Goal: Transaction & Acquisition: Book appointment/travel/reservation

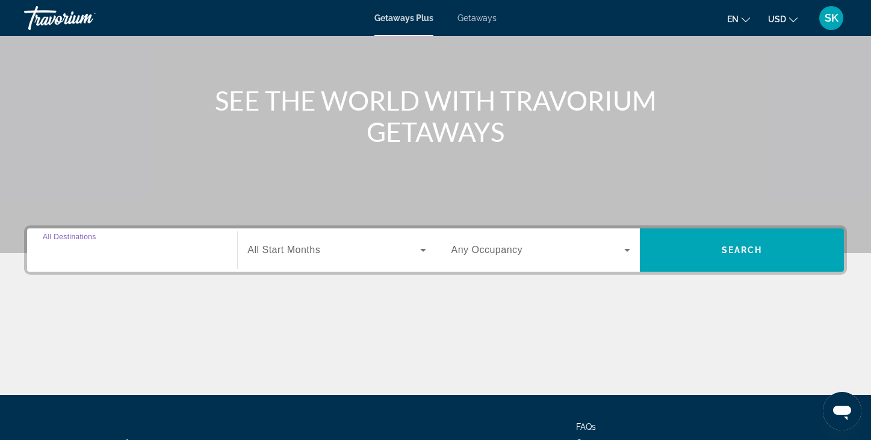
click at [135, 247] on input "Destination All Destinations" at bounding box center [132, 251] width 179 height 14
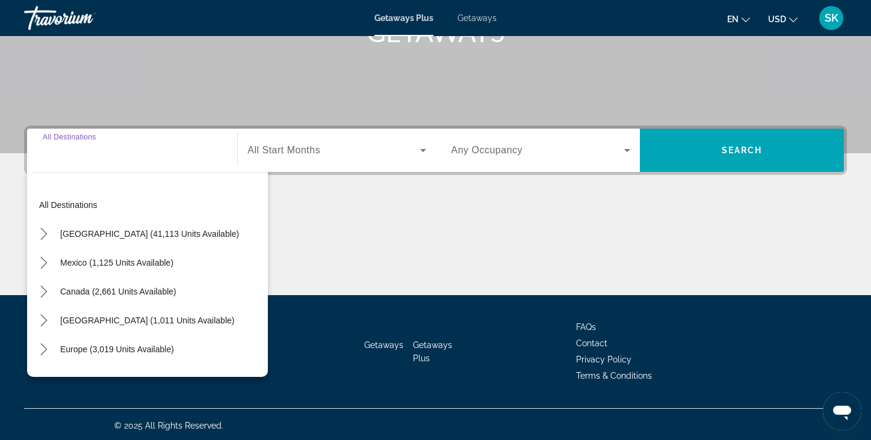
scroll to position [210, 0]
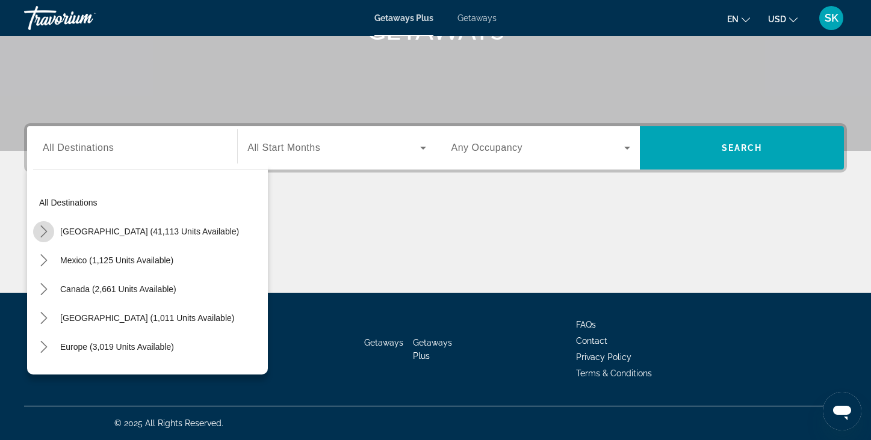
click at [44, 236] on icon "Toggle United States (41,113 units available) submenu" at bounding box center [44, 232] width 12 height 12
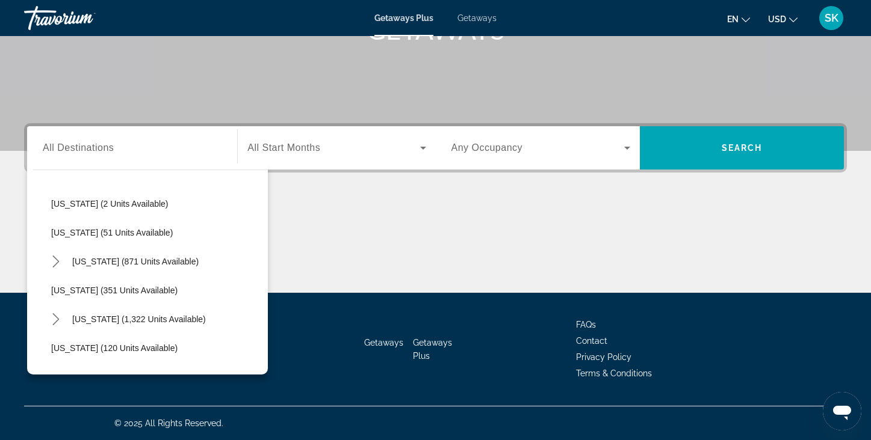
scroll to position [374, 0]
click at [476, 20] on span "Getaways" at bounding box center [476, 18] width 39 height 10
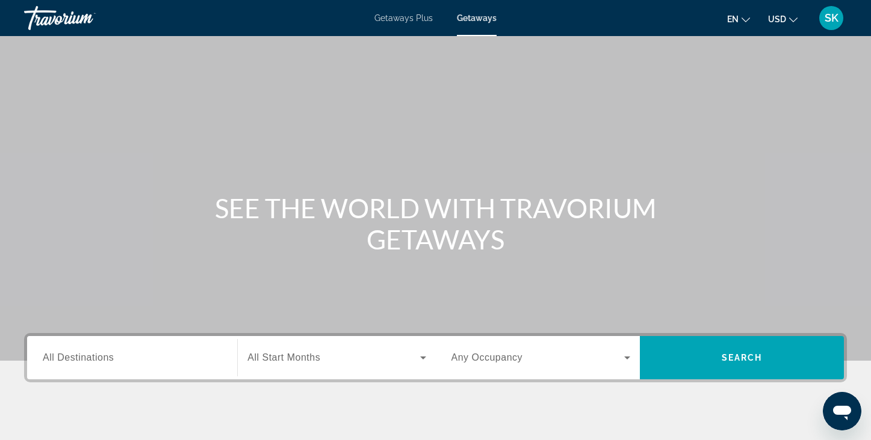
click at [52, 354] on span "All Destinations" at bounding box center [78, 358] width 71 height 10
click at [52, 354] on input "Destination All Destinations" at bounding box center [132, 358] width 179 height 14
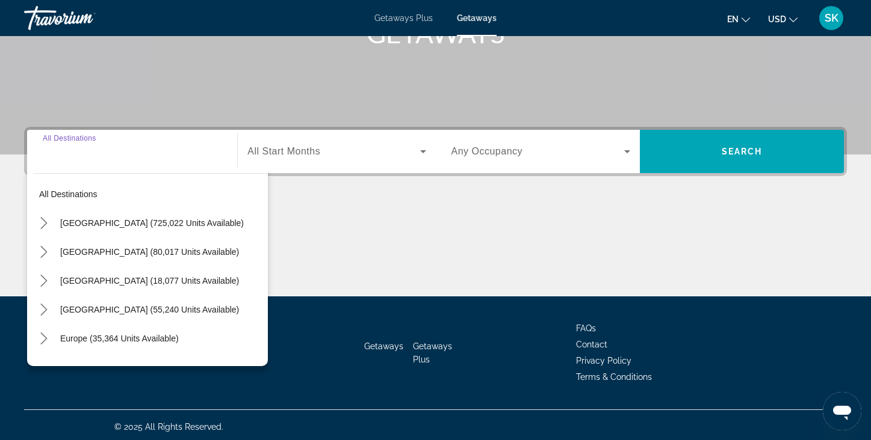
scroll to position [210, 0]
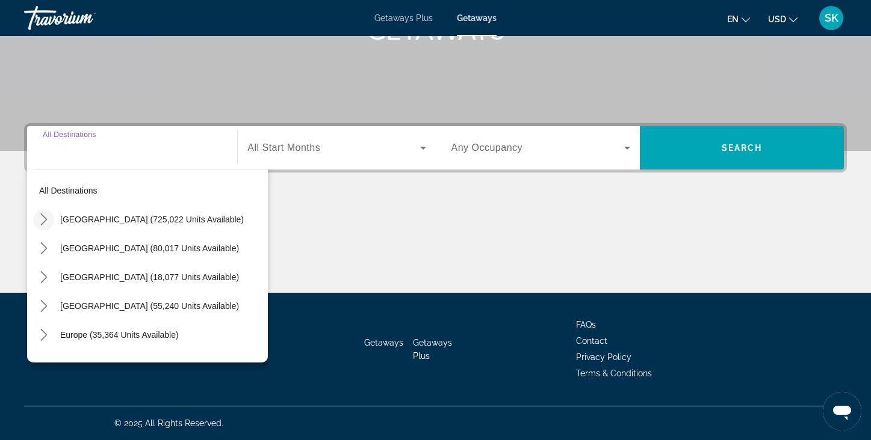
click at [45, 222] on icon "Toggle United States (725,022 units available) submenu" at bounding box center [44, 220] width 12 height 12
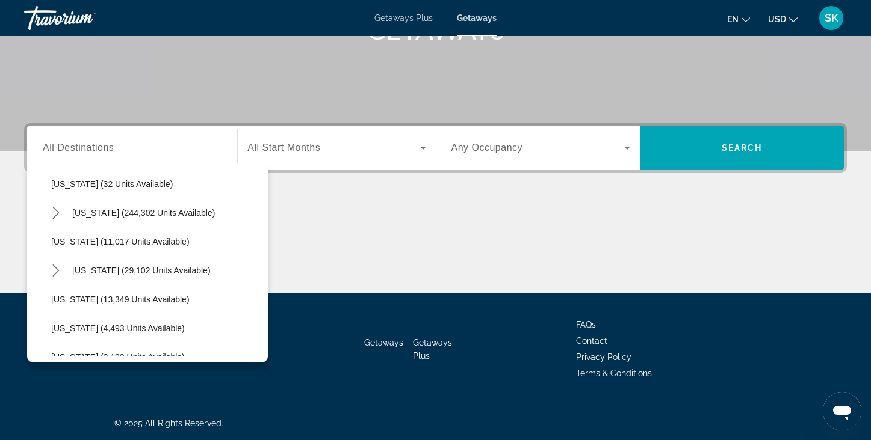
scroll to position [185, 0]
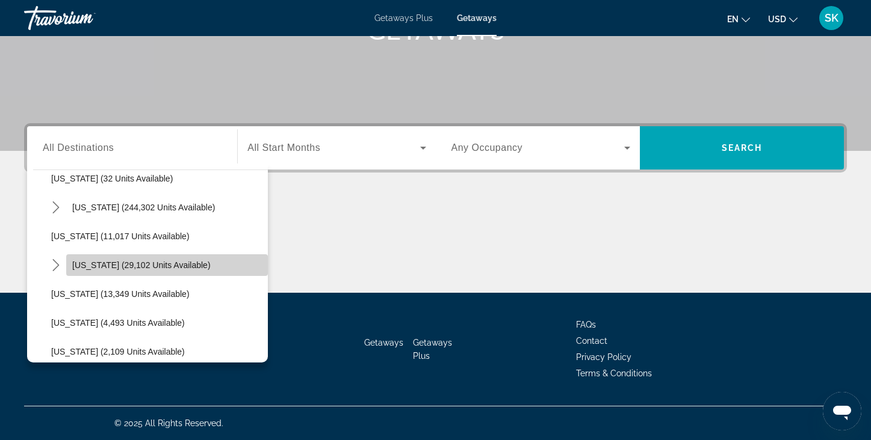
click at [84, 268] on span "[US_STATE] (29,102 units available)" at bounding box center [141, 266] width 138 height 10
type input "**********"
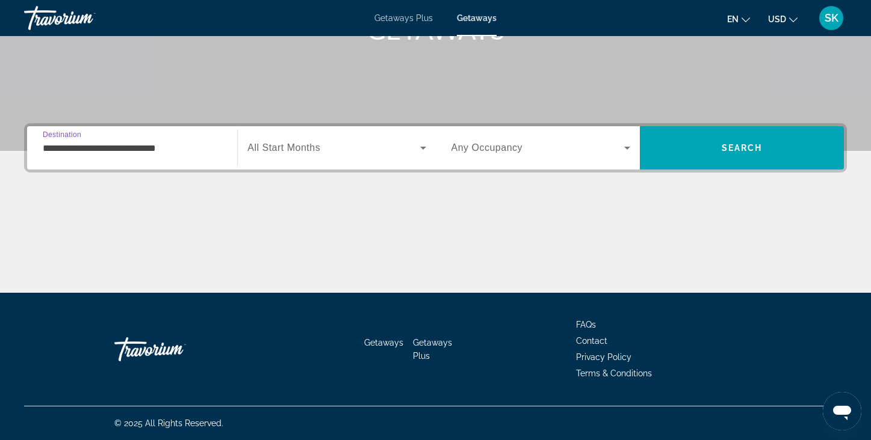
click at [273, 155] on span "Search widget" at bounding box center [333, 148] width 172 height 14
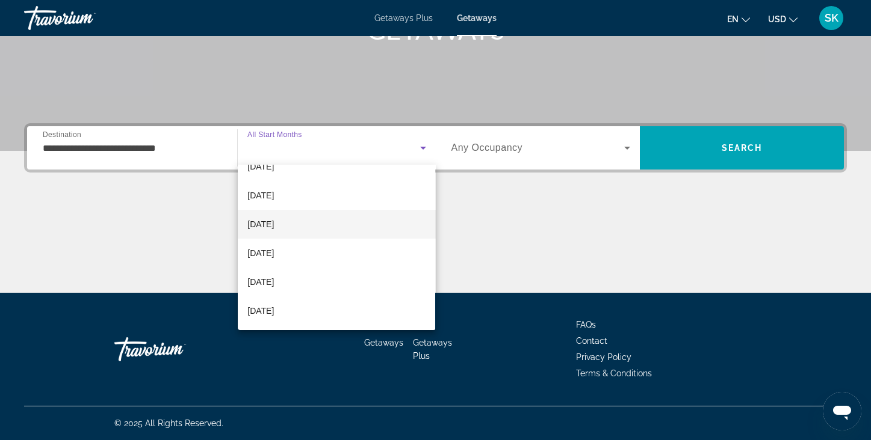
scroll to position [76, 0]
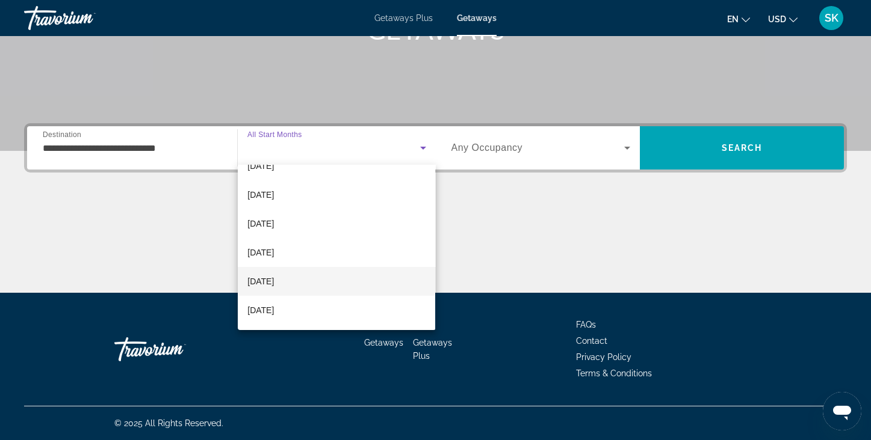
click at [298, 282] on mat-option "[DATE]" at bounding box center [336, 281] width 197 height 29
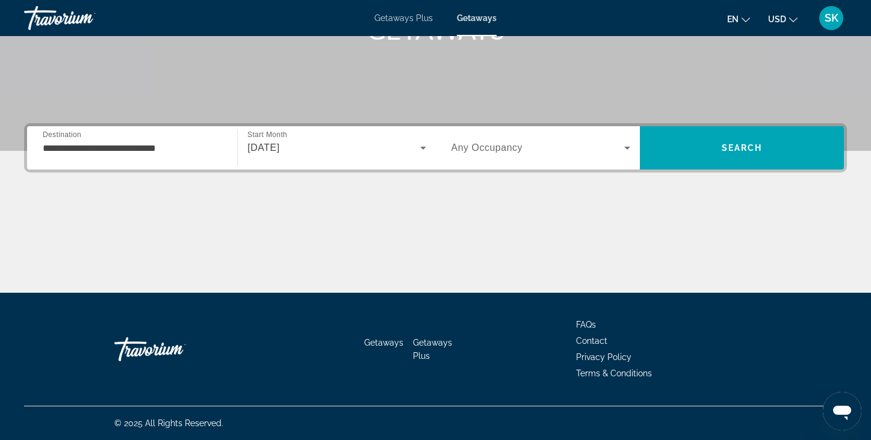
click at [324, 158] on div "[DATE]" at bounding box center [336, 148] width 178 height 34
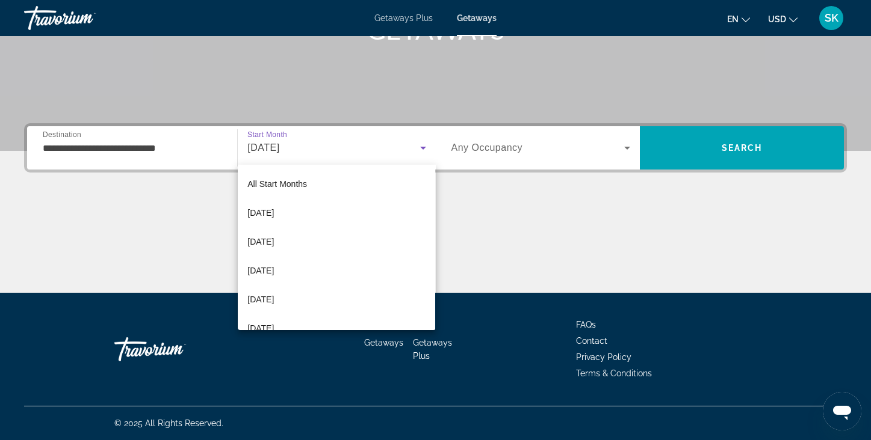
scroll to position [42, 0]
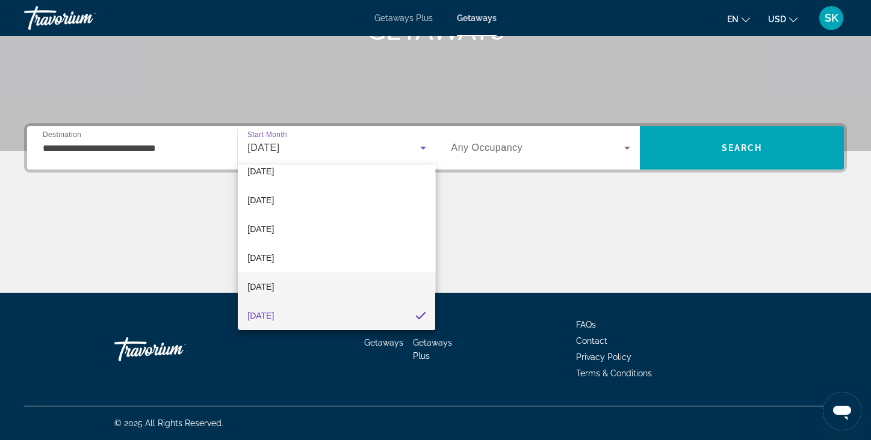
click at [304, 285] on mat-option "[DATE]" at bounding box center [336, 287] width 197 height 29
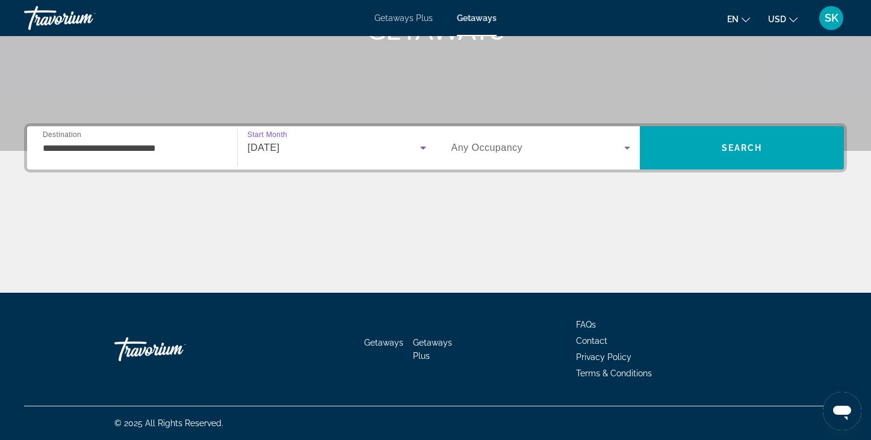
click at [510, 153] on span "Any Occupancy" at bounding box center [487, 148] width 72 height 10
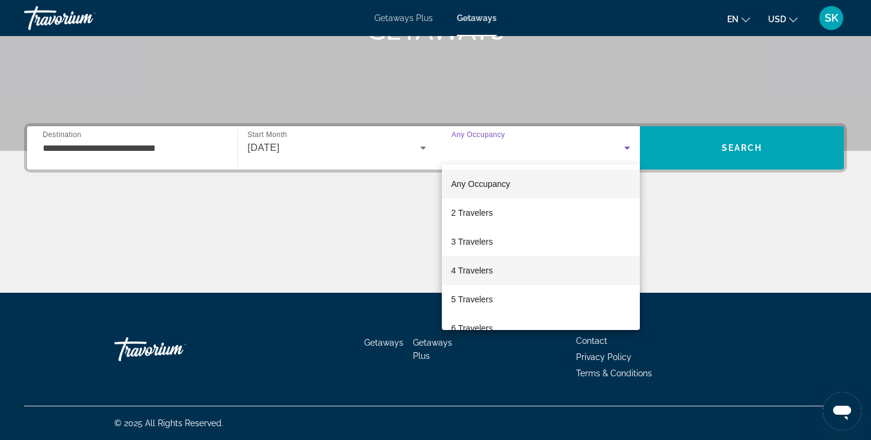
click at [472, 271] on span "4 Travelers" at bounding box center [472, 271] width 42 height 14
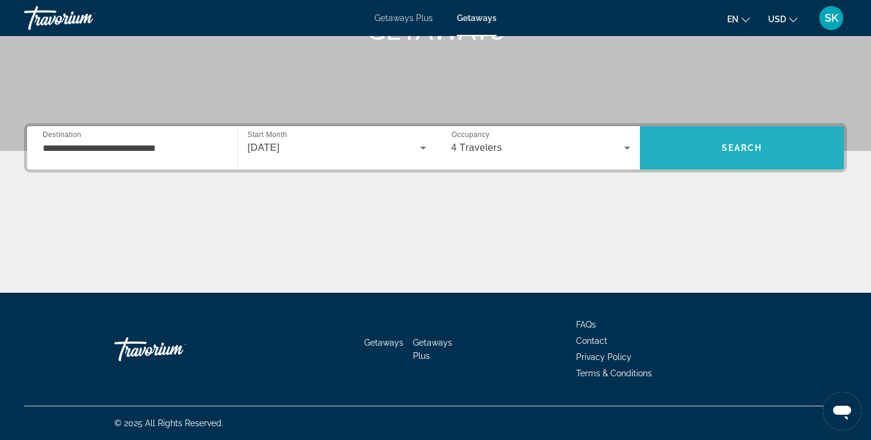
click at [718, 158] on span "Search" at bounding box center [742, 148] width 204 height 29
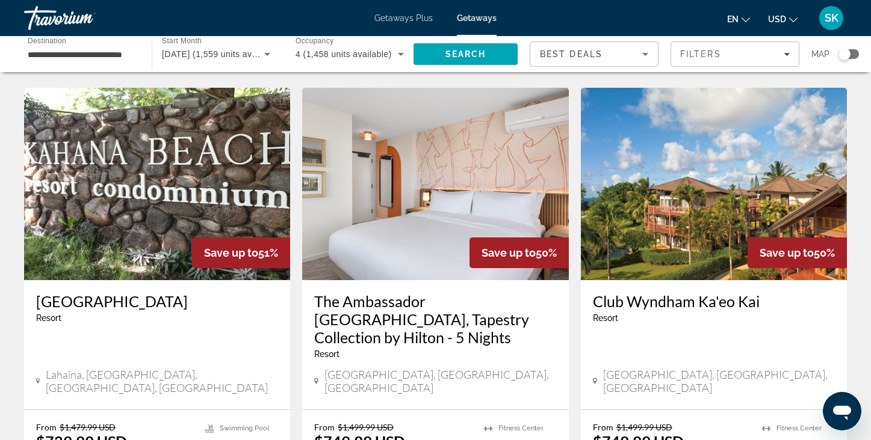
scroll to position [945, 0]
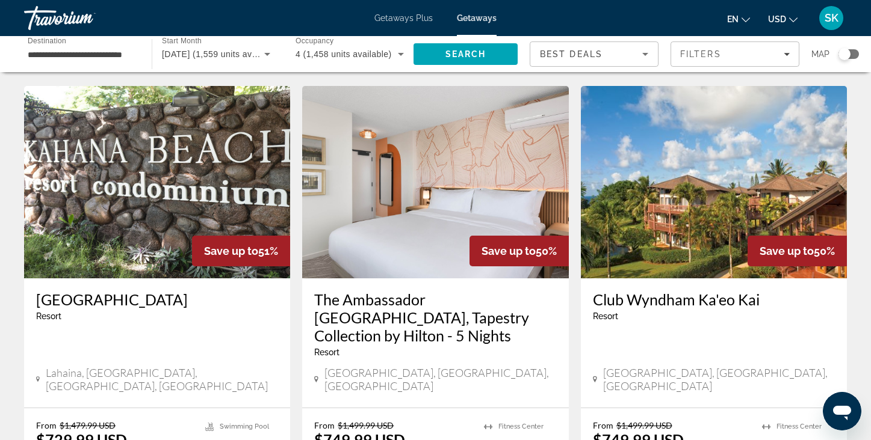
click at [415, 291] on h3 "The Ambassador [GEOGRAPHIC_DATA], Tapestry Collection by Hilton - 5 Nights" at bounding box center [435, 318] width 242 height 54
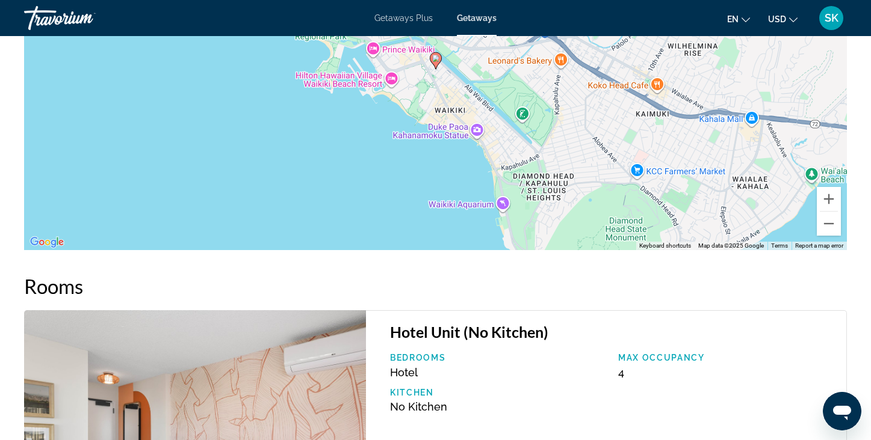
scroll to position [1507, 0]
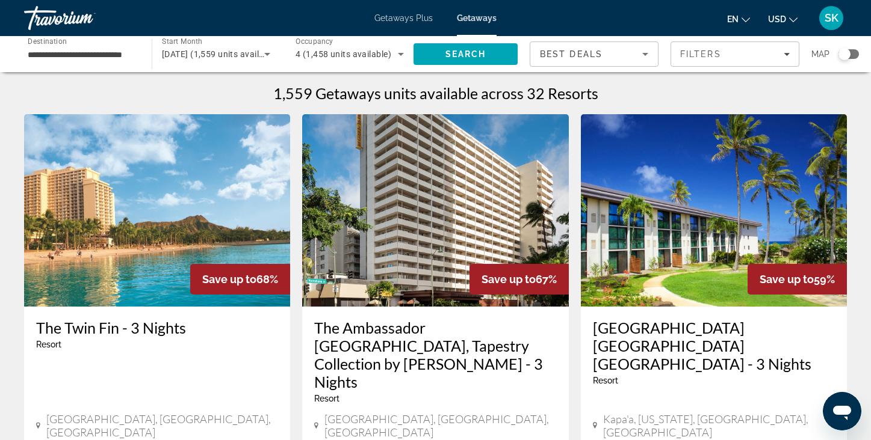
click at [270, 51] on icon "Search widget" at bounding box center [267, 54] width 14 height 14
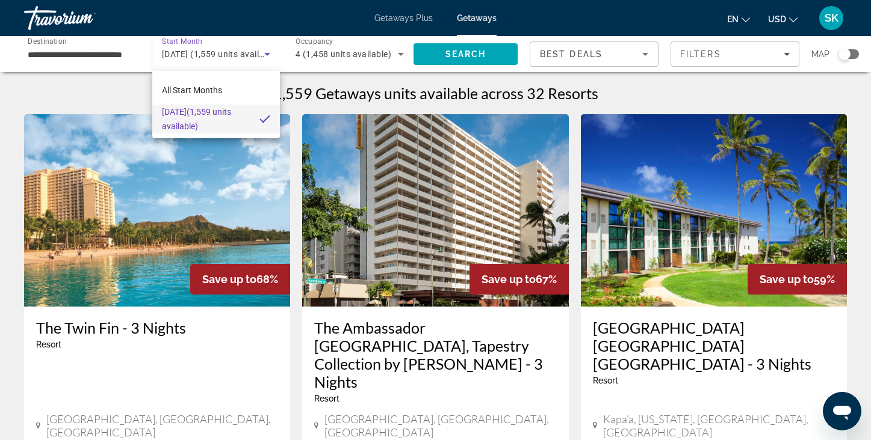
click at [203, 52] on div at bounding box center [435, 220] width 871 height 440
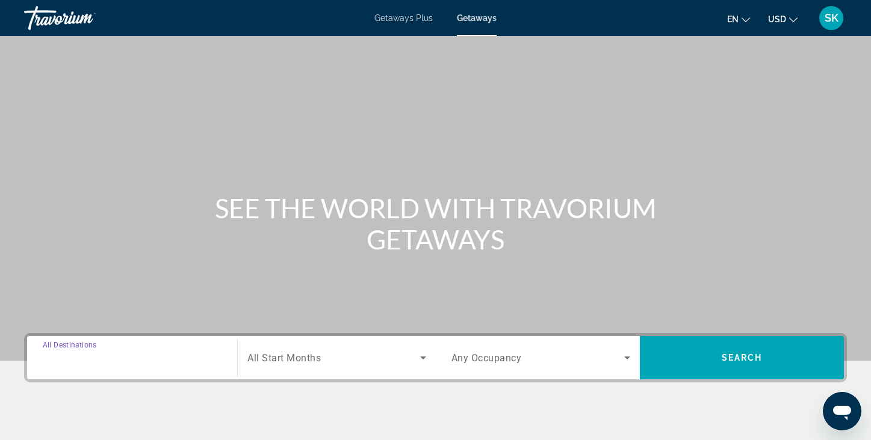
click at [188, 362] on input "Destination All Destinations" at bounding box center [132, 358] width 179 height 14
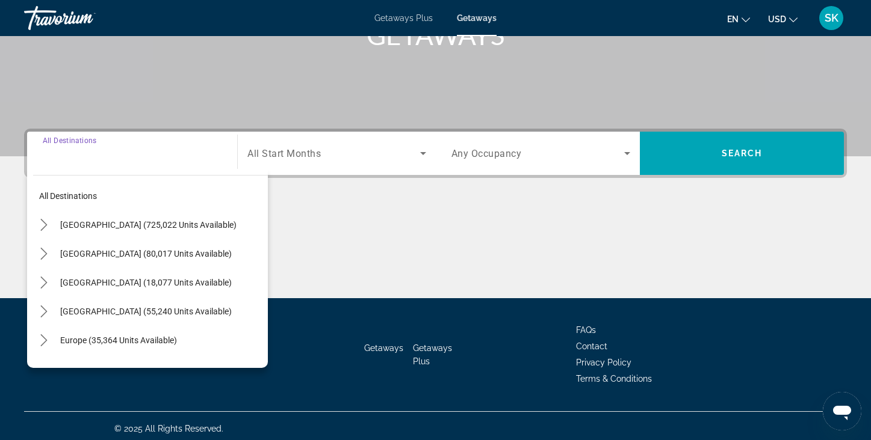
scroll to position [210, 0]
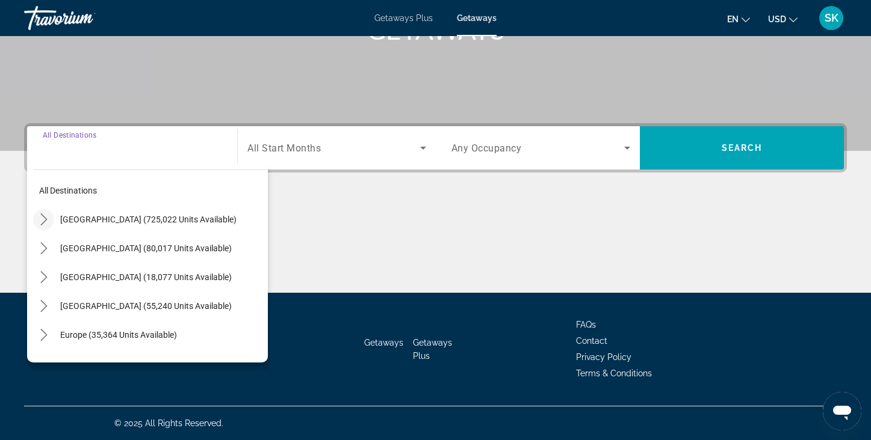
click at [44, 219] on icon "Toggle United States (725,022 units available) submenu" at bounding box center [44, 220] width 12 height 12
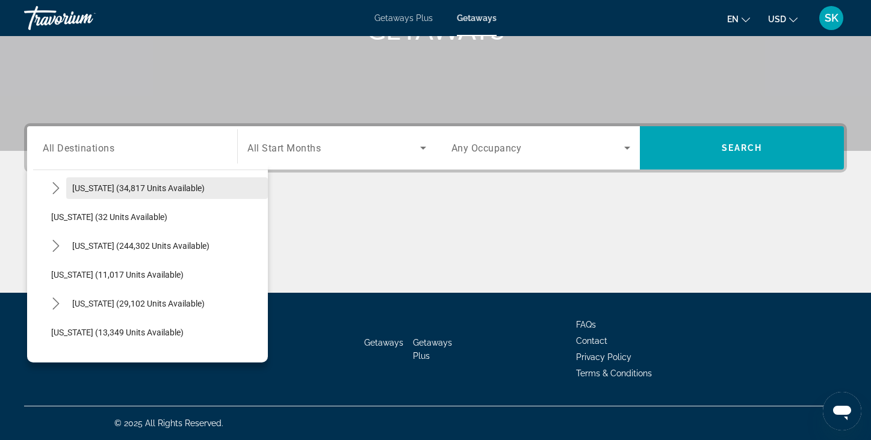
scroll to position [147, 0]
click at [87, 300] on span "[US_STATE] (29,102 units available)" at bounding box center [138, 303] width 132 height 10
type input "**********"
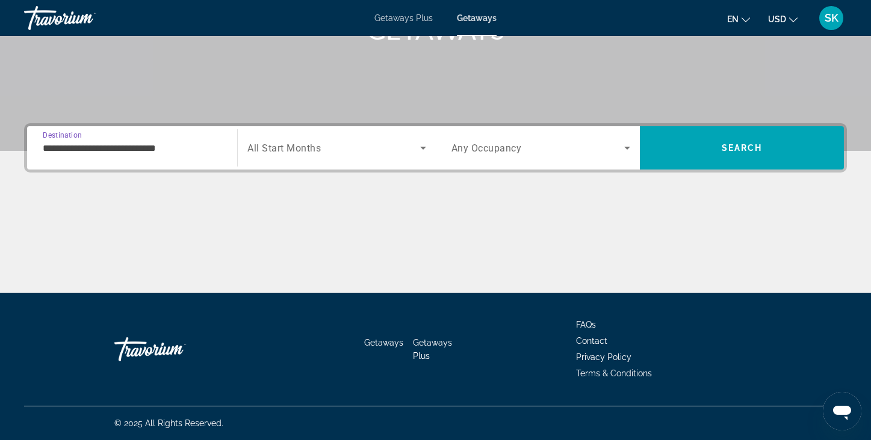
click at [285, 151] on span "All Start Months" at bounding box center [283, 148] width 73 height 11
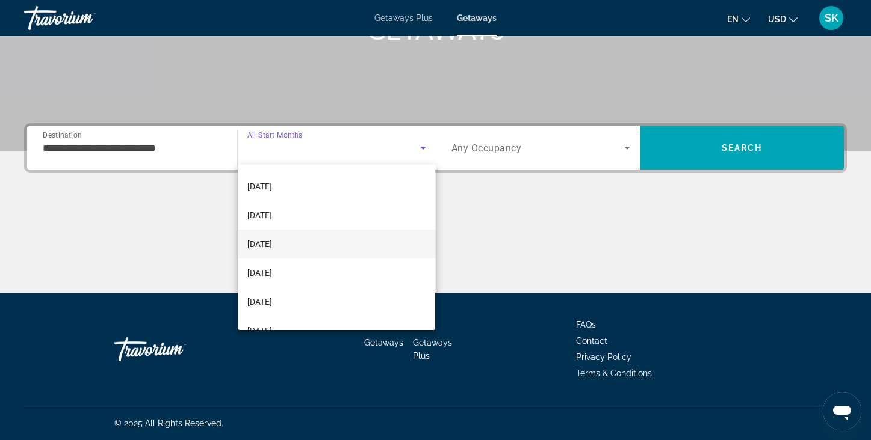
scroll to position [57, 0]
click at [300, 300] on mat-option "[DATE]" at bounding box center [336, 300] width 197 height 29
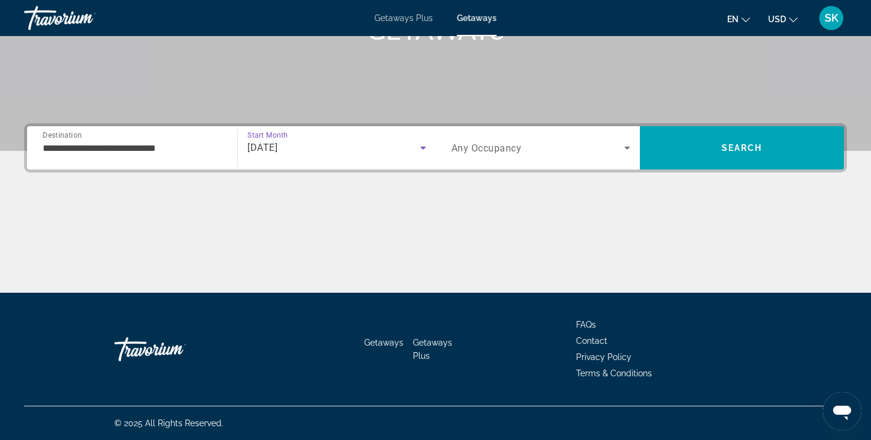
click at [618, 147] on span "Search widget" at bounding box center [537, 148] width 173 height 14
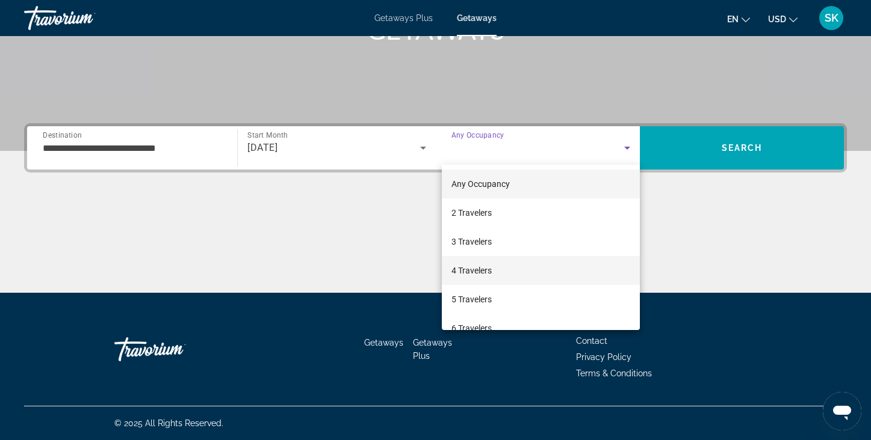
click at [485, 274] on span "4 Travelers" at bounding box center [471, 271] width 40 height 14
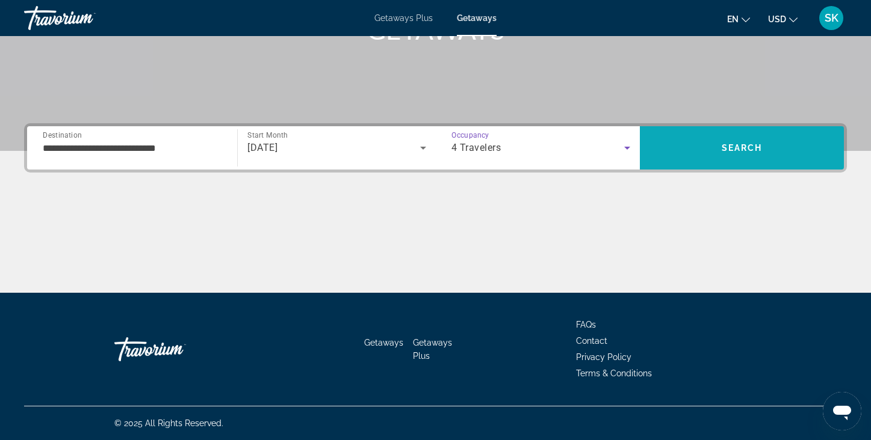
click at [724, 146] on span "Search" at bounding box center [741, 148] width 41 height 10
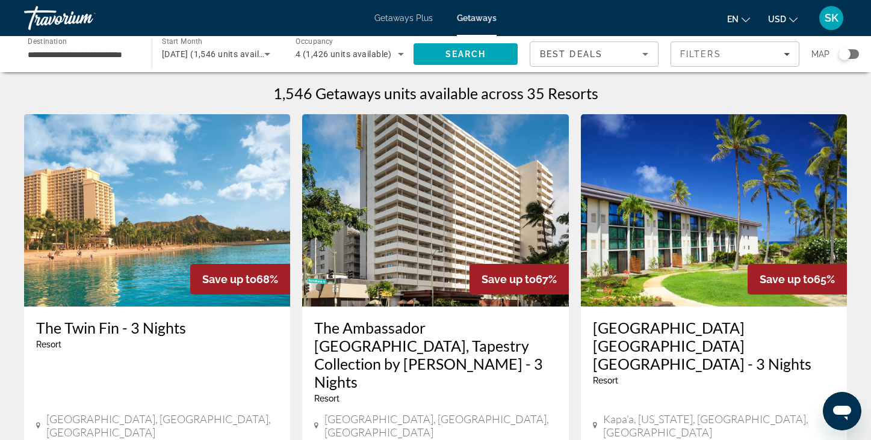
click at [498, 210] on img "Main content" at bounding box center [435, 210] width 266 height 193
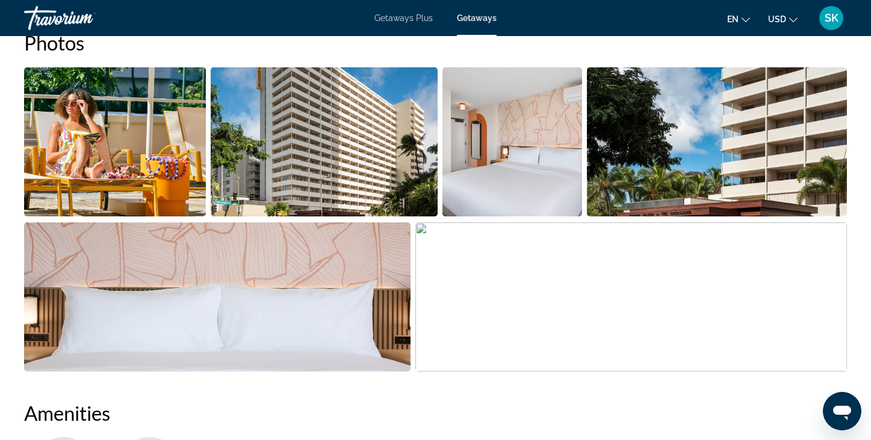
scroll to position [576, 0]
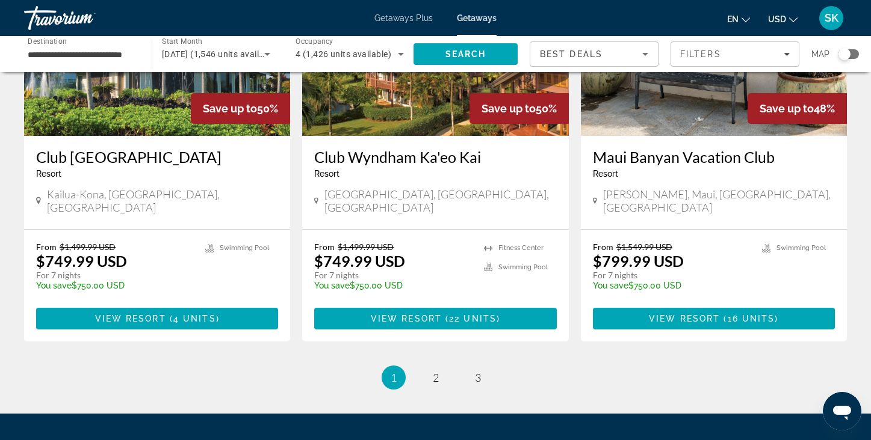
scroll to position [1549, 0]
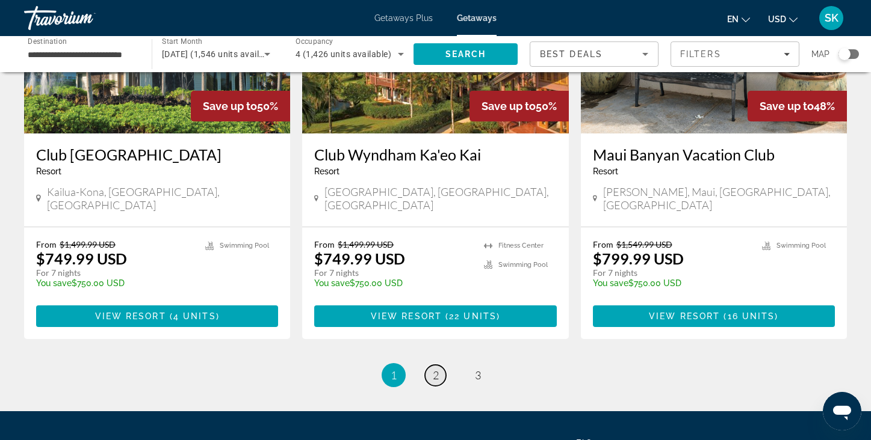
click at [436, 369] on span "2" at bounding box center [436, 375] width 6 height 13
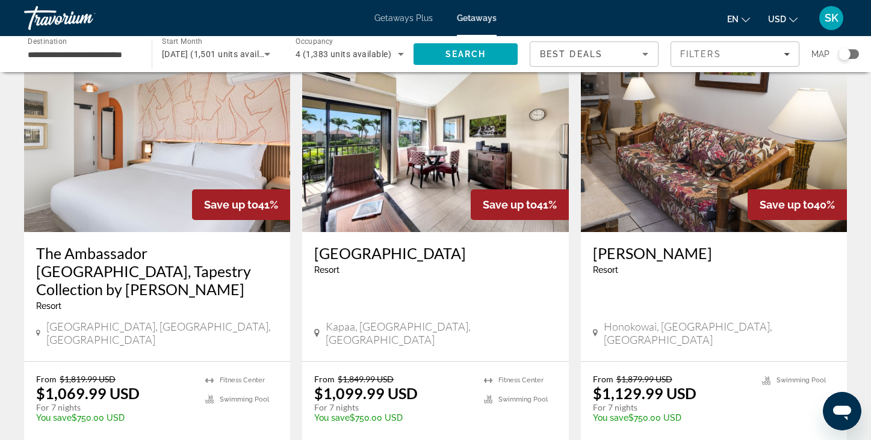
scroll to position [928, 0]
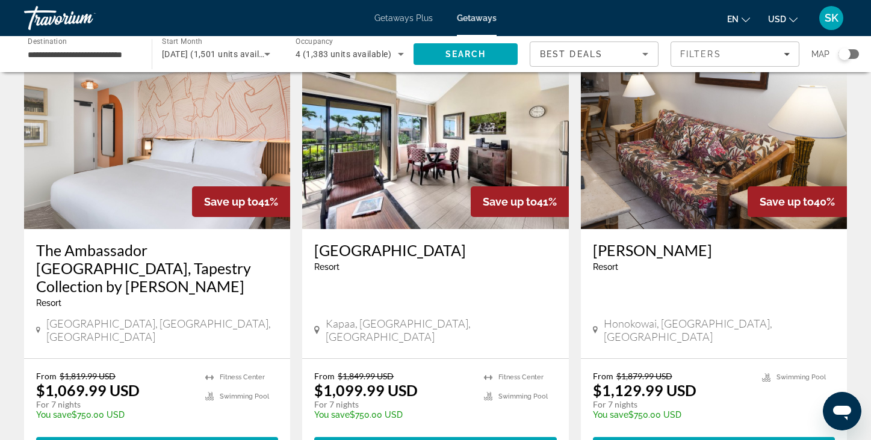
click at [125, 241] on h3 "The Ambassador [GEOGRAPHIC_DATA], Tapestry Collection by [PERSON_NAME]" at bounding box center [157, 268] width 242 height 54
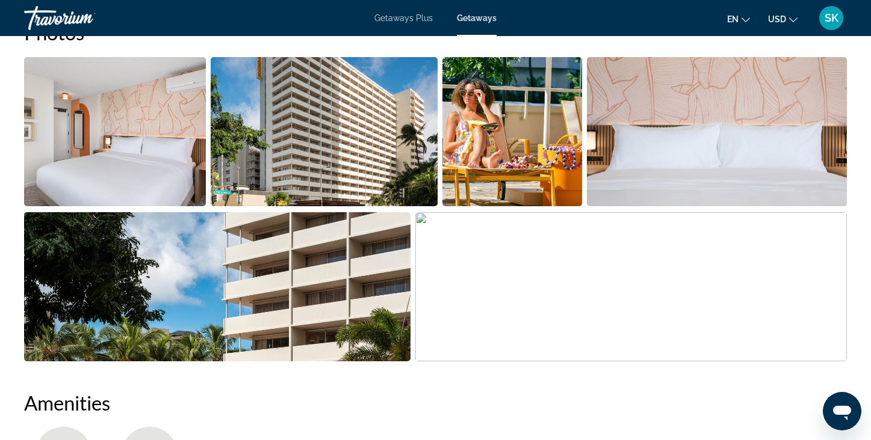
scroll to position [586, 0]
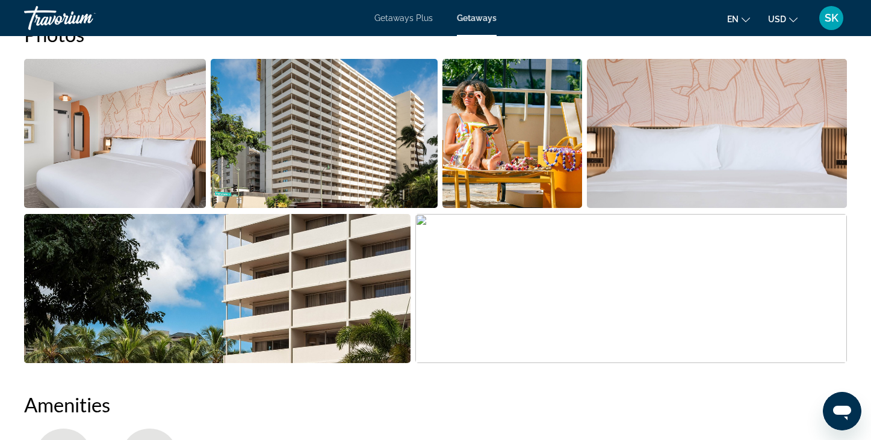
click at [157, 176] on img "Open full-screen image slider" at bounding box center [115, 133] width 182 height 149
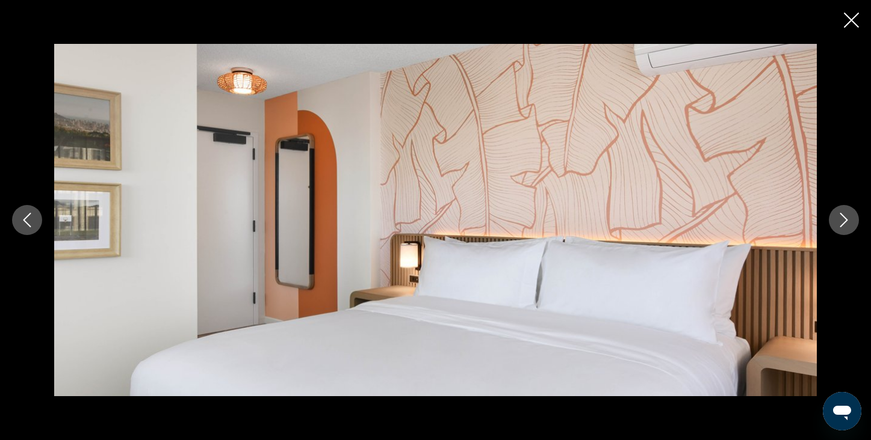
click at [848, 224] on icon "Next image" at bounding box center [843, 220] width 14 height 14
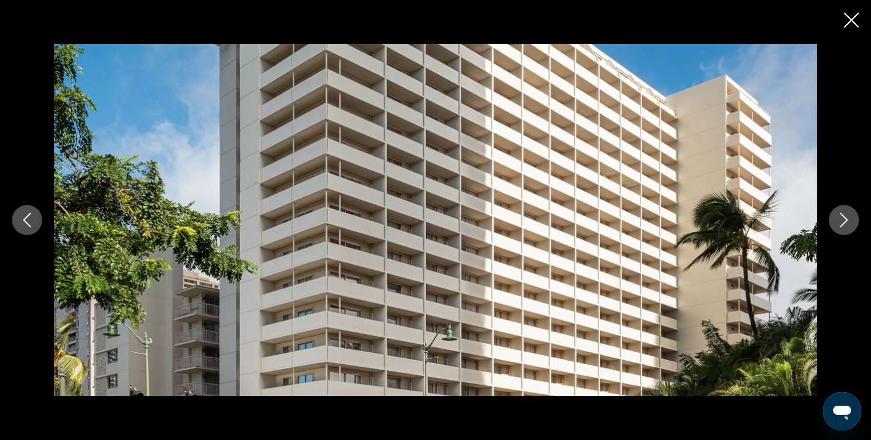
click at [848, 224] on icon "Next image" at bounding box center [843, 220] width 14 height 14
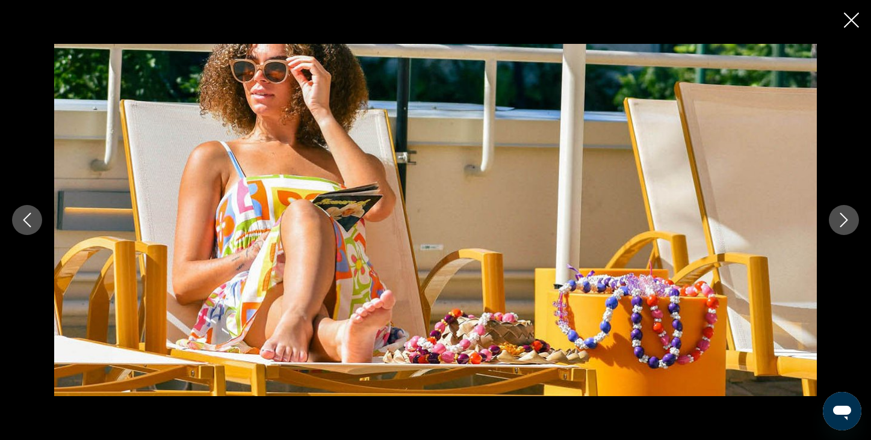
click at [848, 224] on icon "Next image" at bounding box center [843, 220] width 14 height 14
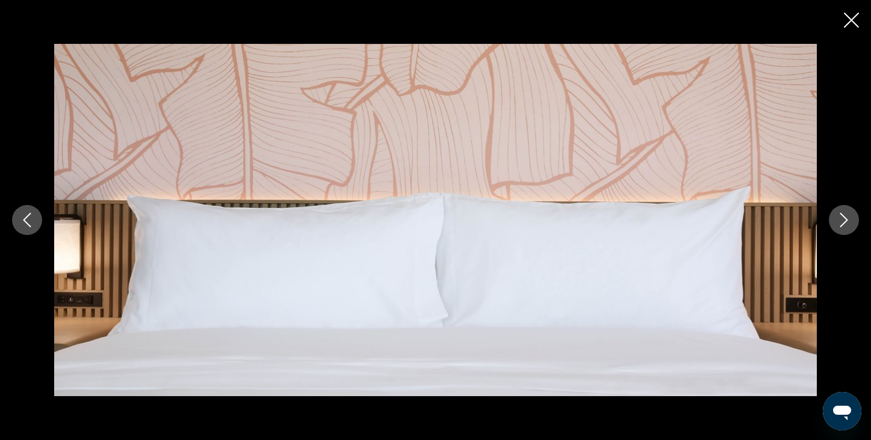
click at [848, 224] on icon "Next image" at bounding box center [843, 220] width 14 height 14
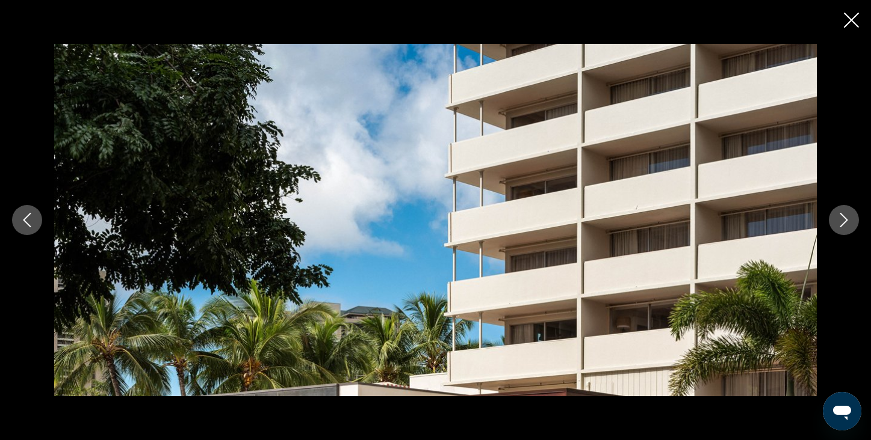
click at [848, 224] on icon "Next image" at bounding box center [843, 220] width 14 height 14
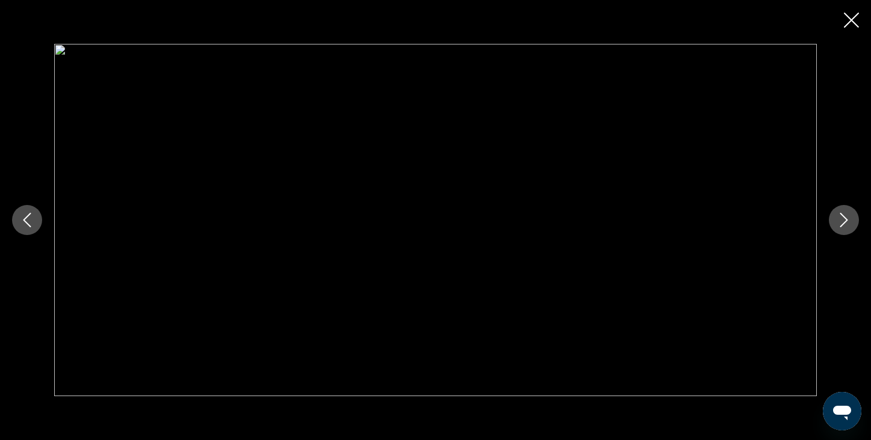
click at [848, 224] on icon "Next image" at bounding box center [843, 220] width 14 height 14
click at [850, 26] on icon "Close slideshow" at bounding box center [851, 20] width 15 height 15
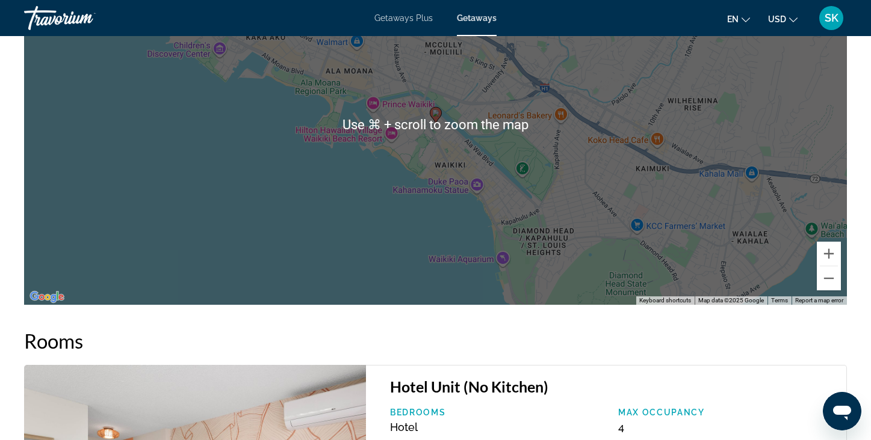
scroll to position [1515, 0]
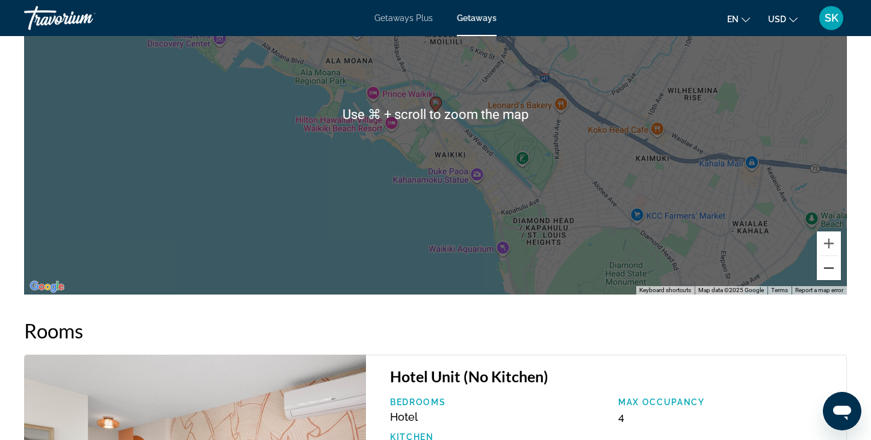
click at [832, 268] on button "Zoom out" at bounding box center [829, 268] width 24 height 24
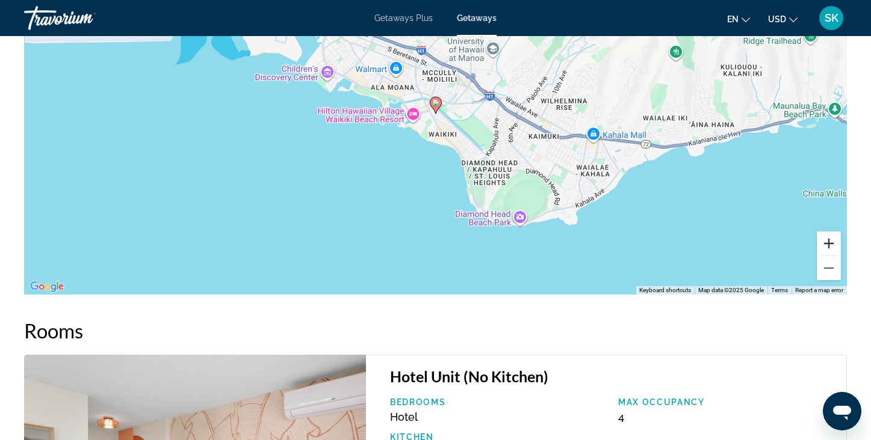
click at [839, 246] on button "Zoom in" at bounding box center [829, 244] width 24 height 24
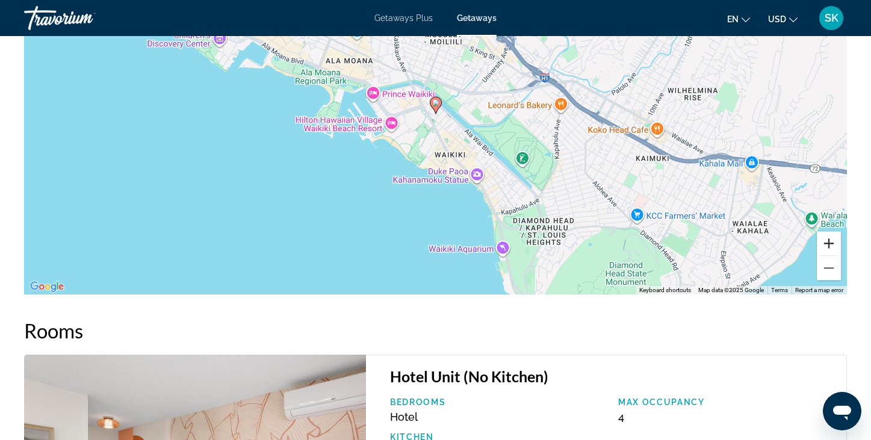
click at [839, 246] on button "Zoom in" at bounding box center [829, 244] width 24 height 24
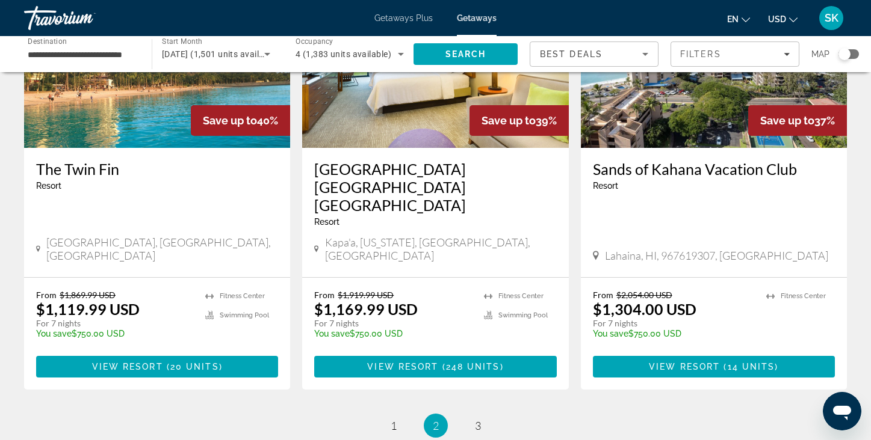
scroll to position [1525, 0]
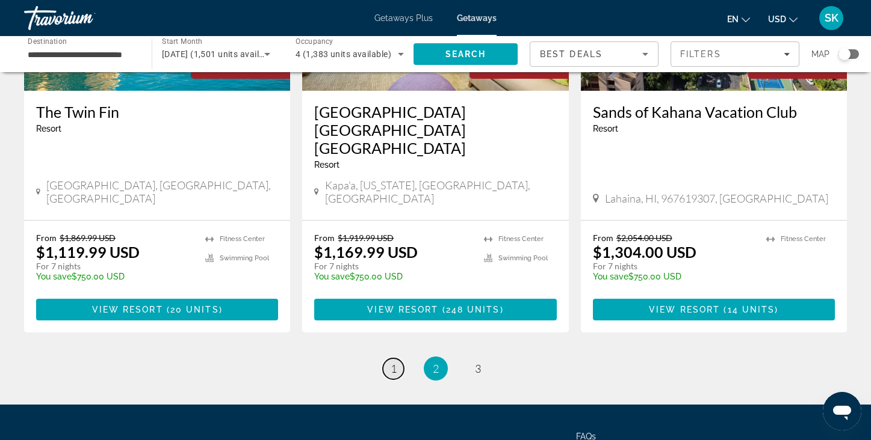
click at [396, 362] on span "1" at bounding box center [394, 368] width 6 height 13
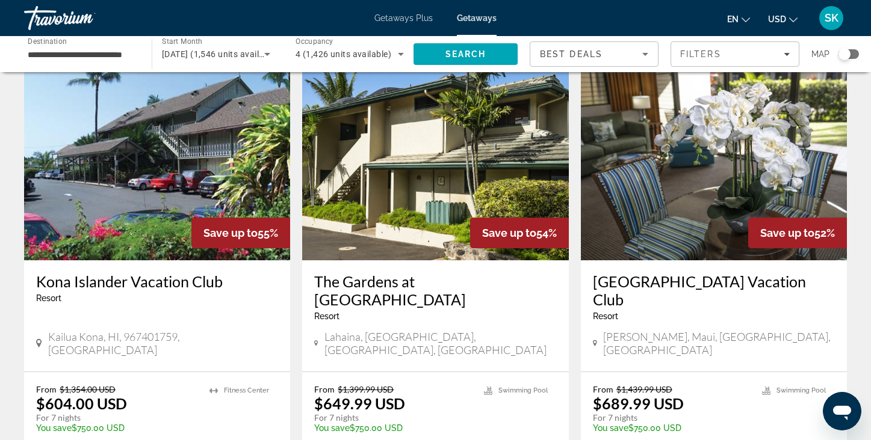
scroll to position [539, 0]
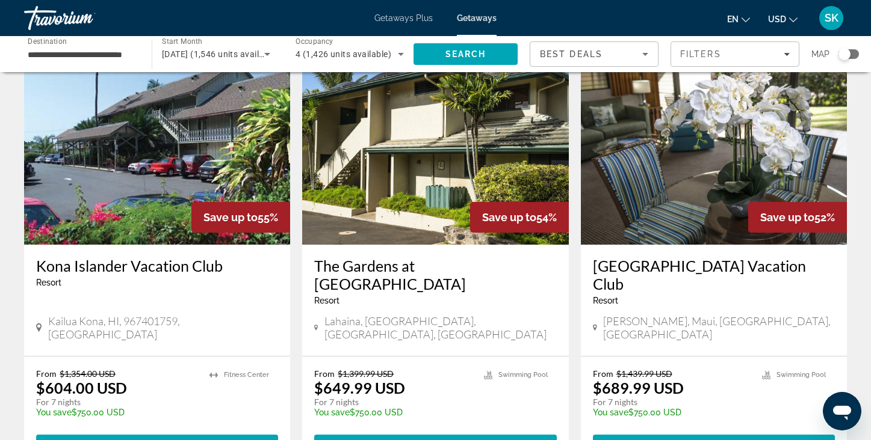
click at [689, 177] on img "Main content" at bounding box center [714, 148] width 266 height 193
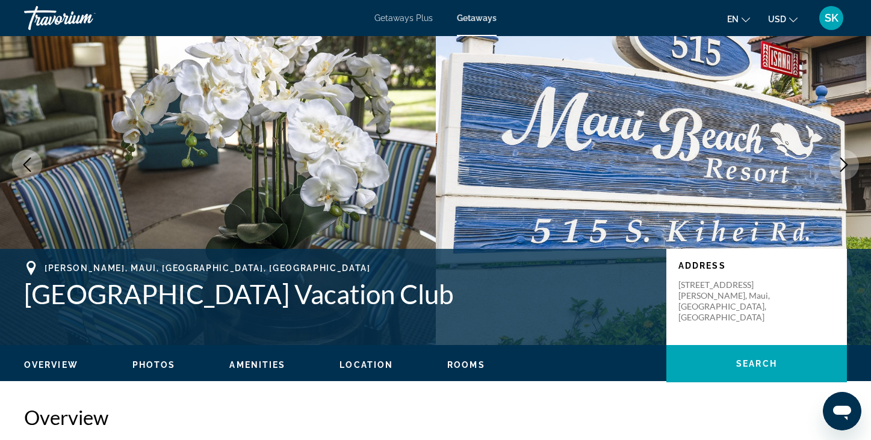
scroll to position [52, 0]
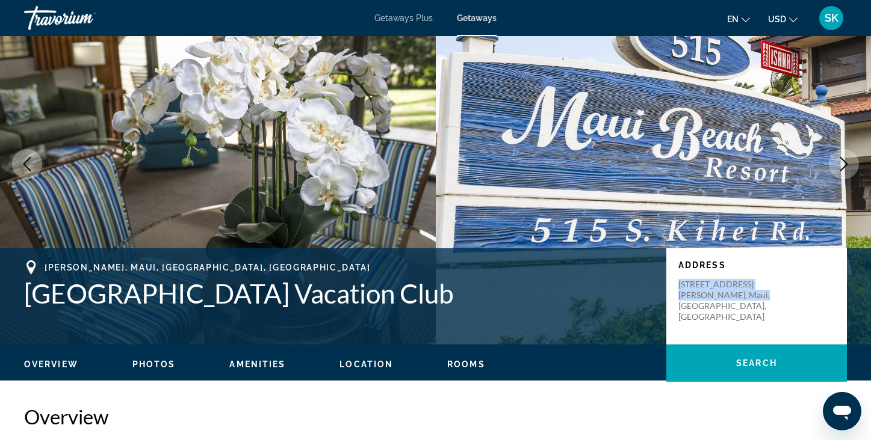
drag, startPoint x: 678, startPoint y: 280, endPoint x: 760, endPoint y: 297, distance: 83.4
click at [760, 297] on p "[STREET_ADDRESS]" at bounding box center [726, 300] width 96 height 43
copy p "[STREET_ADDRESS]"
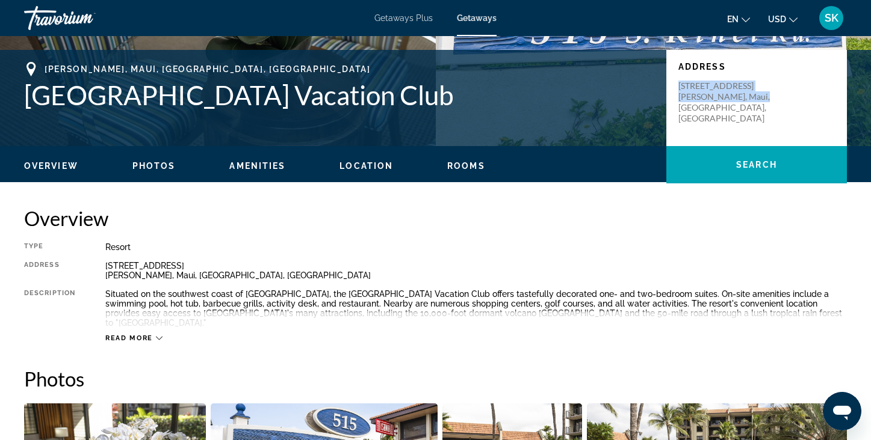
scroll to position [153, 0]
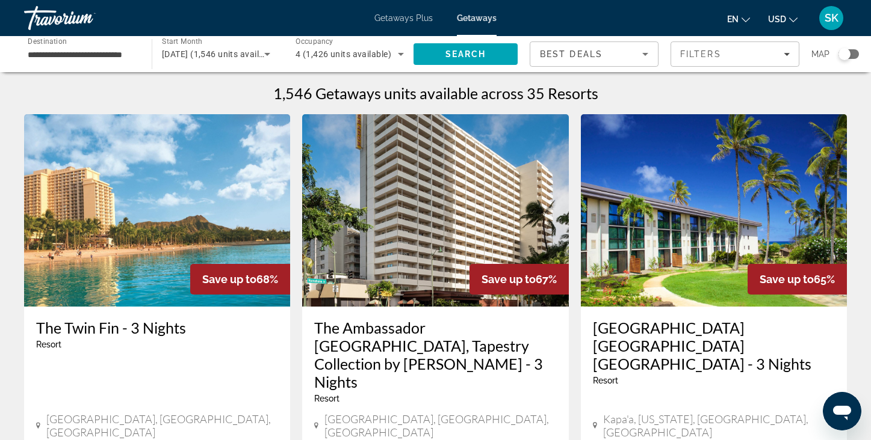
click at [229, 54] on span "[DATE] (1,546 units available)" at bounding box center [220, 54] width 117 height 10
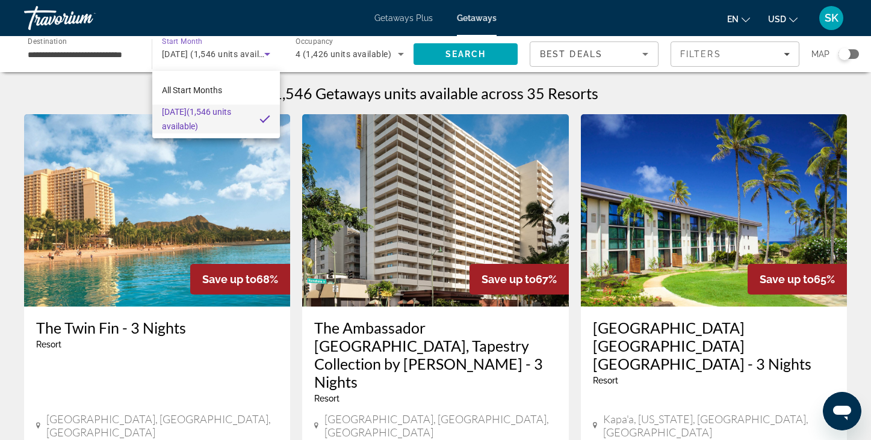
click at [269, 54] on div at bounding box center [435, 220] width 871 height 440
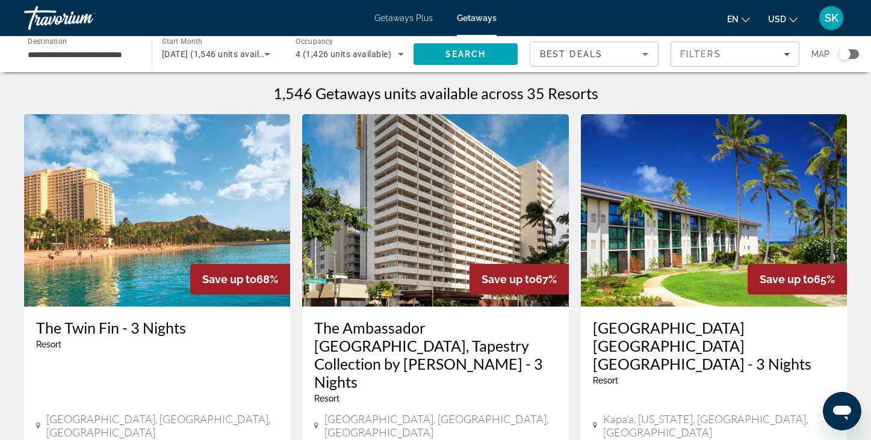
click at [269, 54] on icon "Search widget" at bounding box center [267, 54] width 6 height 3
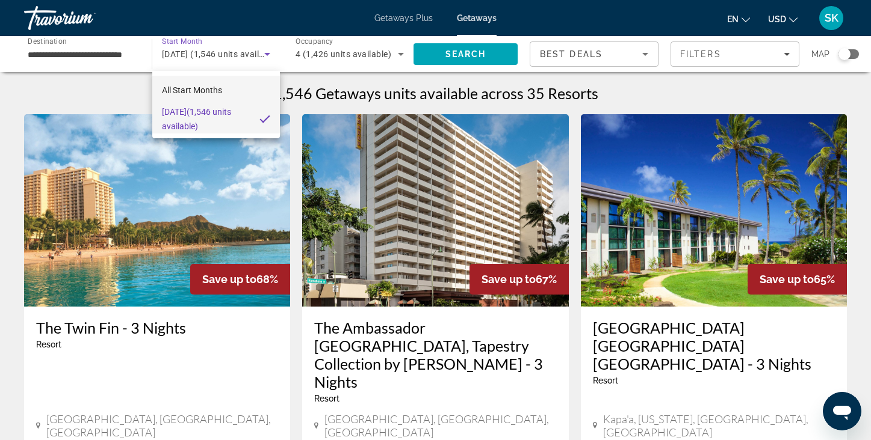
click at [222, 92] on mat-option "All Start Months" at bounding box center [216, 90] width 128 height 29
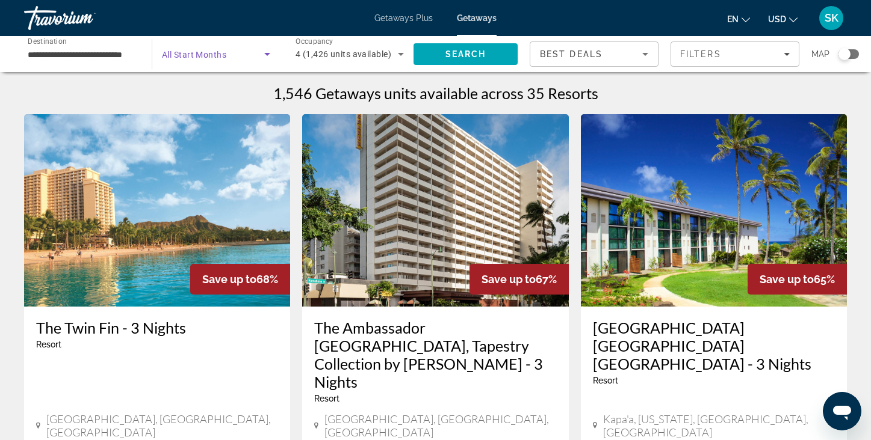
click at [265, 53] on icon "Search widget" at bounding box center [267, 54] width 6 height 3
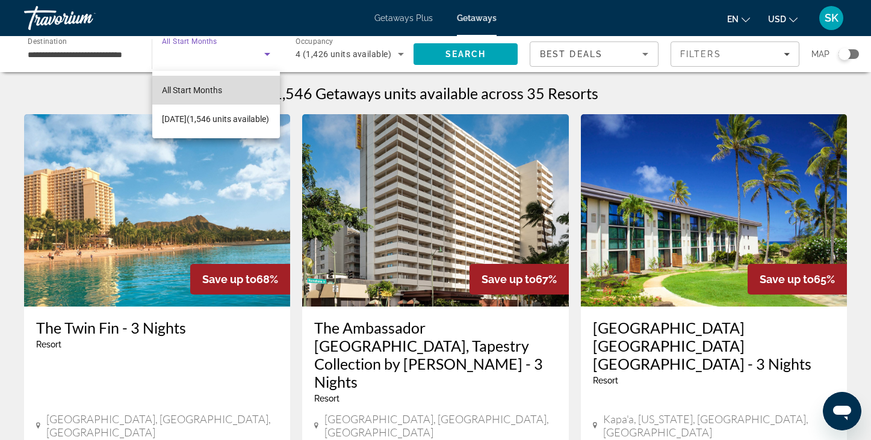
click at [217, 88] on span "All Start Months" at bounding box center [192, 90] width 60 height 10
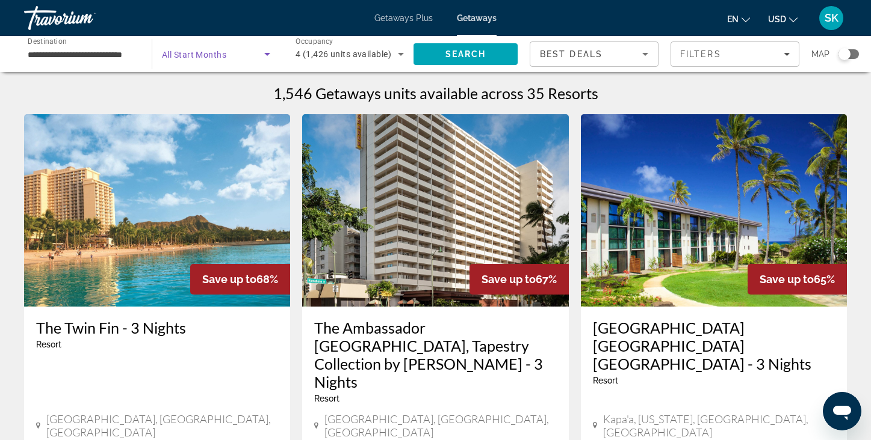
click at [205, 53] on span "All Start Months" at bounding box center [194, 55] width 64 height 10
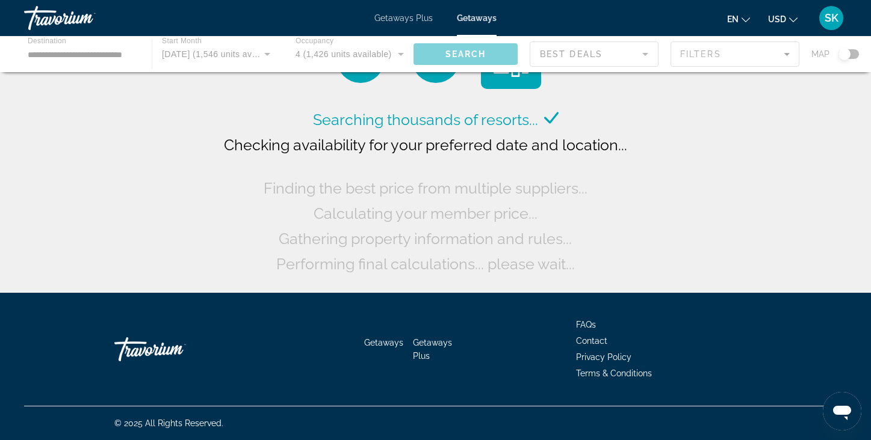
click at [265, 55] on div "Main content" at bounding box center [435, 54] width 871 height 36
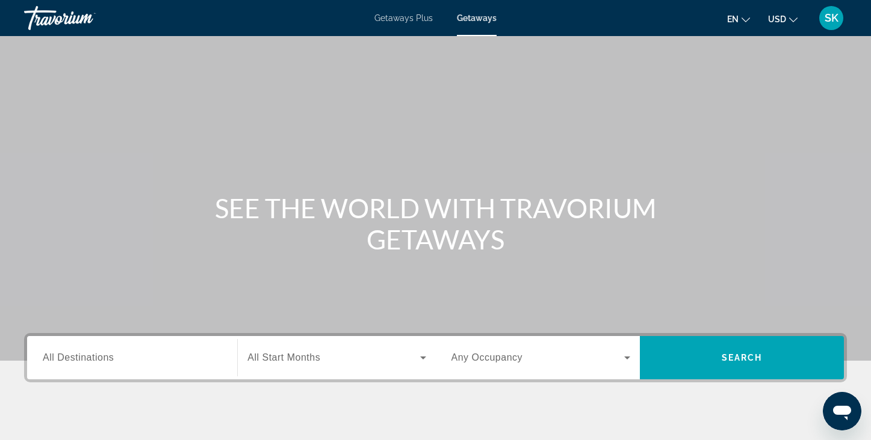
click at [208, 345] on div "Search widget" at bounding box center [132, 358] width 179 height 34
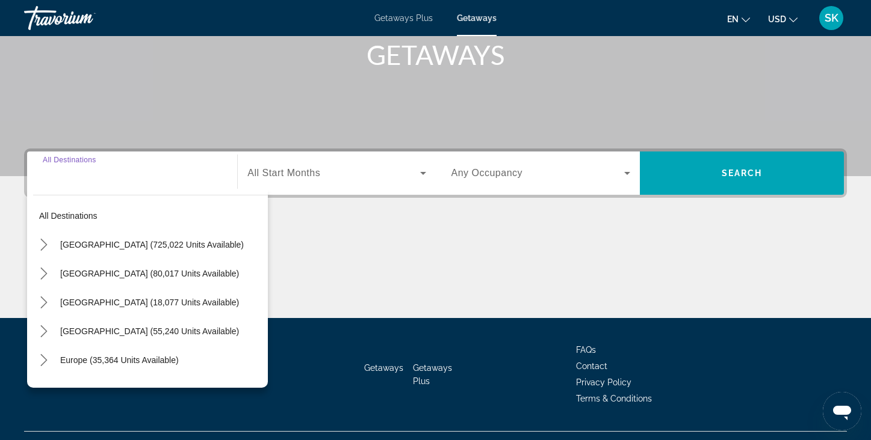
scroll to position [210, 0]
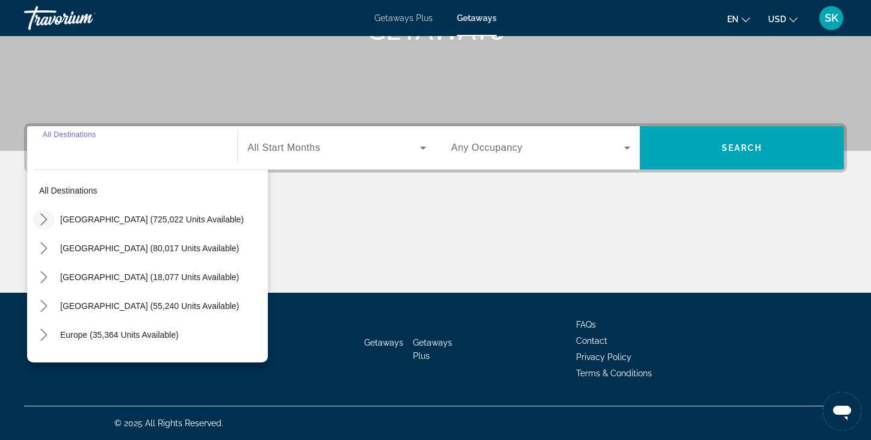
click at [49, 218] on icon "Toggle United States (725,022 units available) submenu" at bounding box center [44, 220] width 12 height 12
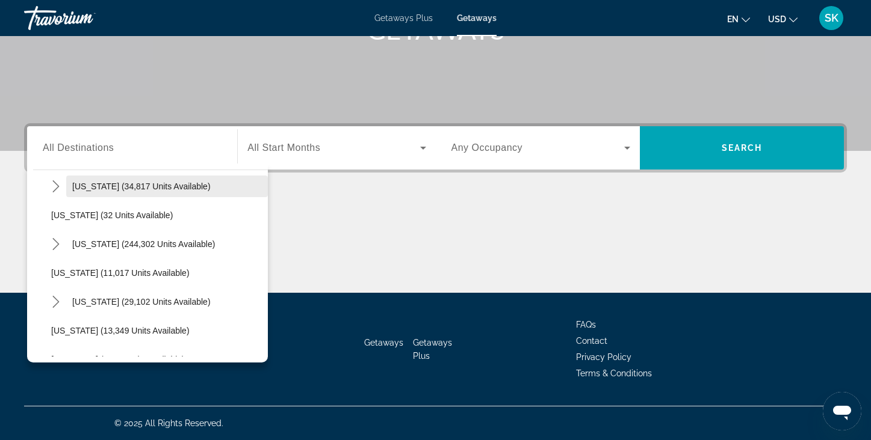
scroll to position [149, 0]
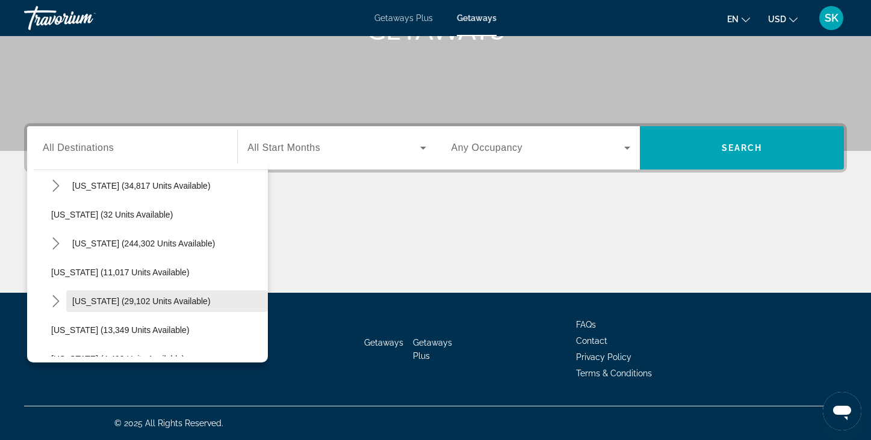
click at [84, 304] on span "[US_STATE] (29,102 units available)" at bounding box center [141, 302] width 138 height 10
type input "**********"
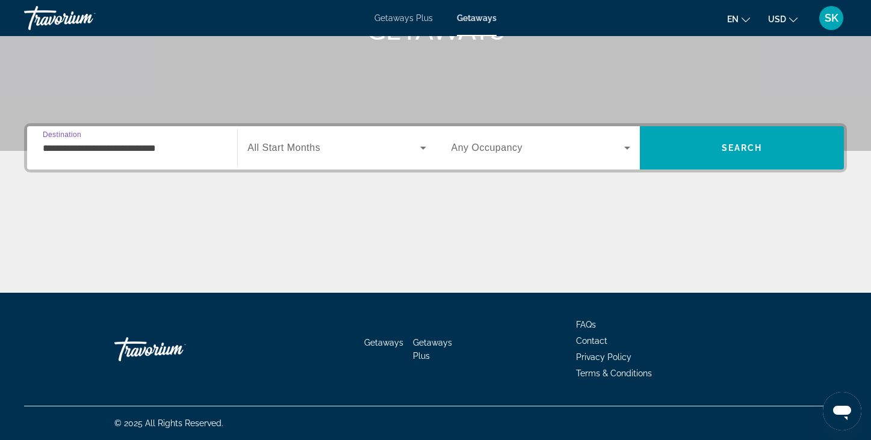
click at [306, 146] on span "All Start Months" at bounding box center [283, 148] width 73 height 10
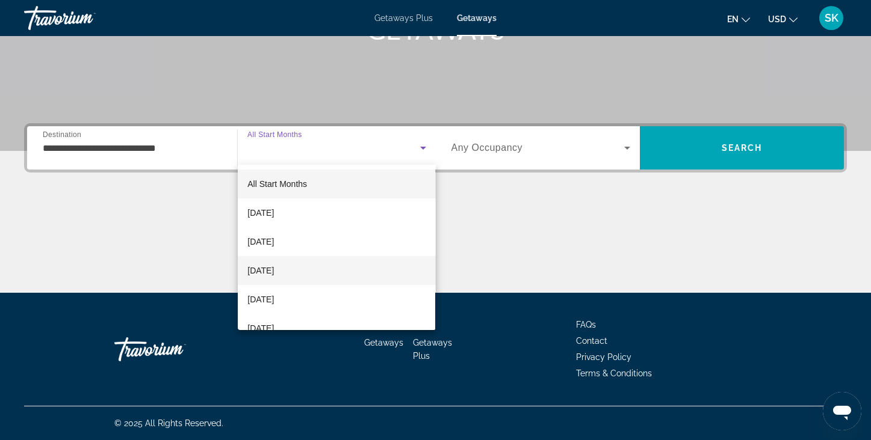
scroll to position [38, 0]
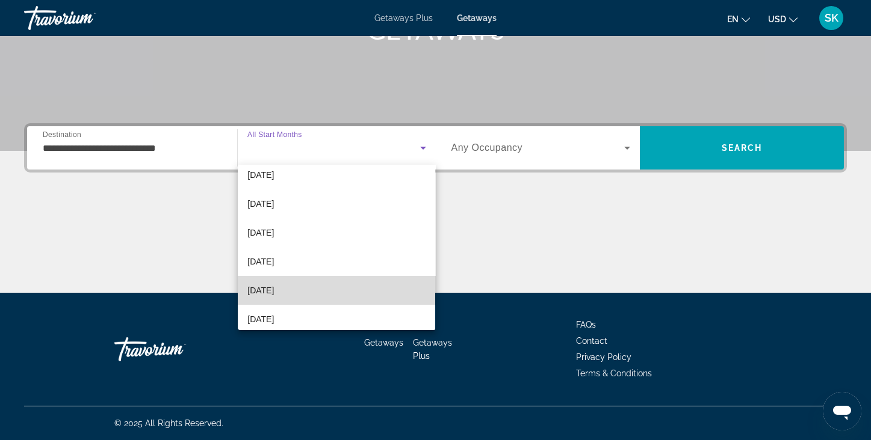
click at [274, 295] on span "[DATE]" at bounding box center [260, 290] width 26 height 14
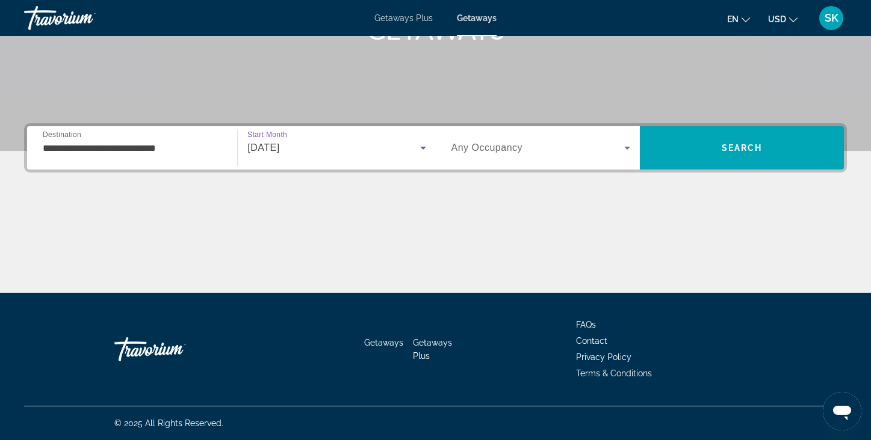
click at [626, 147] on icon "Search widget" at bounding box center [627, 148] width 6 height 3
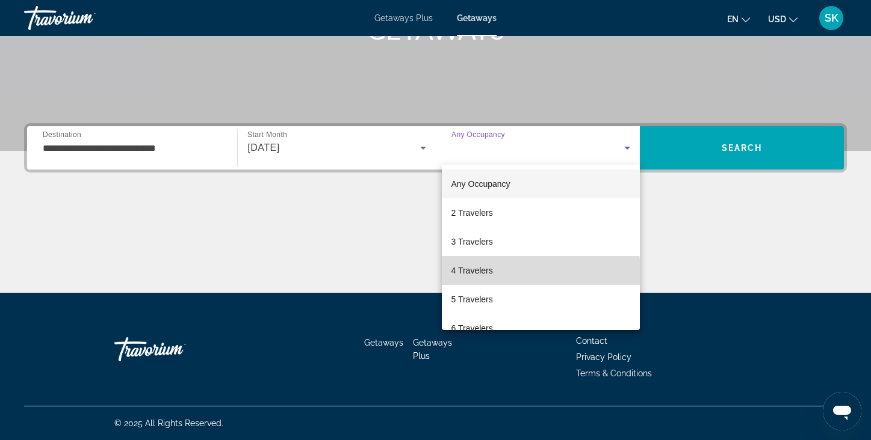
click at [522, 272] on mat-option "4 Travelers" at bounding box center [541, 270] width 198 height 29
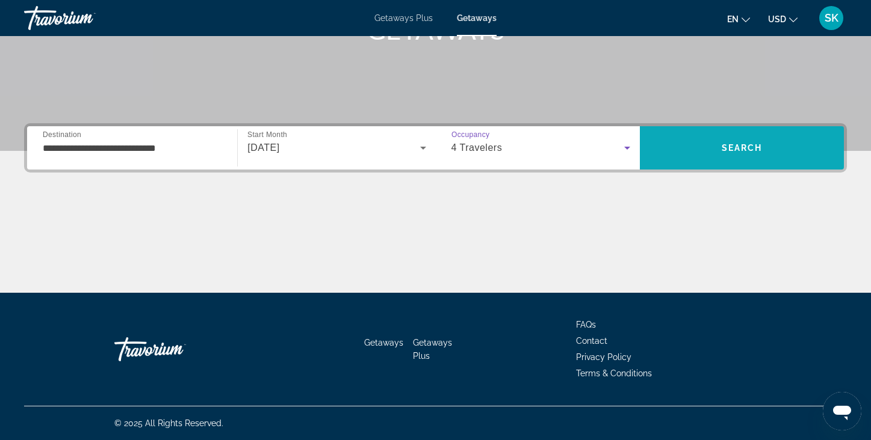
click at [744, 147] on span "Search" at bounding box center [741, 148] width 41 height 10
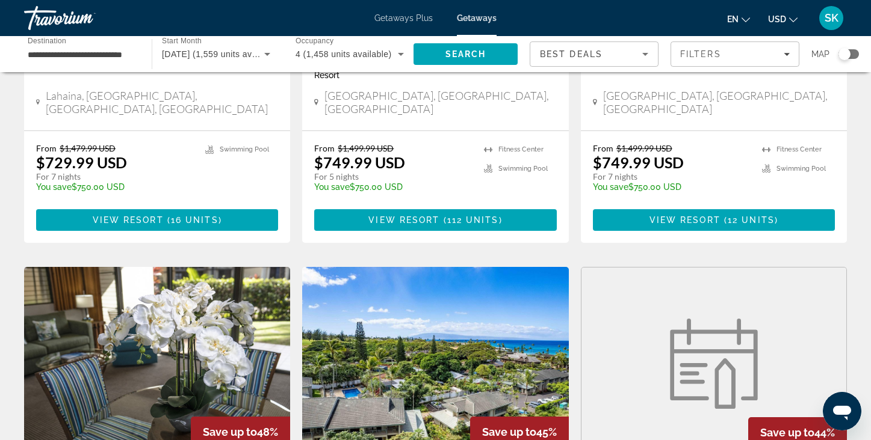
scroll to position [1231, 0]
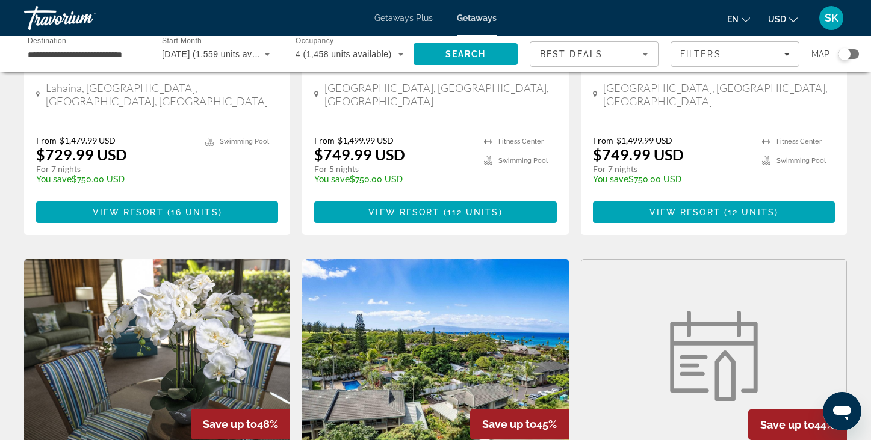
click at [163, 286] on img "Main content" at bounding box center [157, 355] width 266 height 193
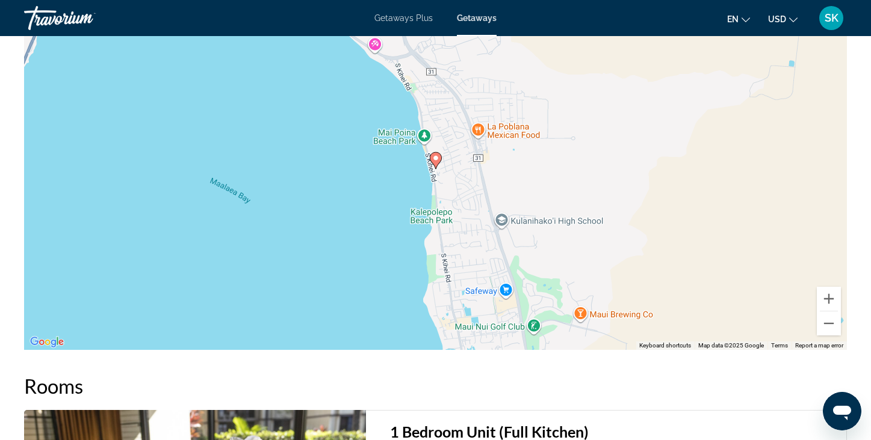
scroll to position [1713, 0]
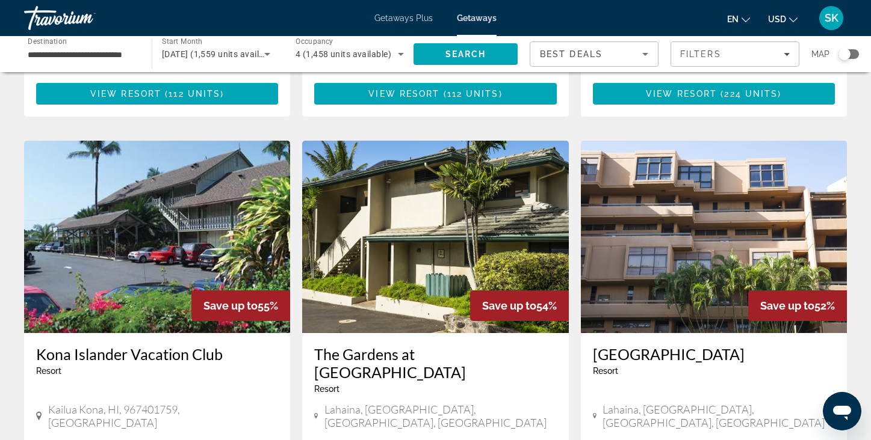
scroll to position [449, 0]
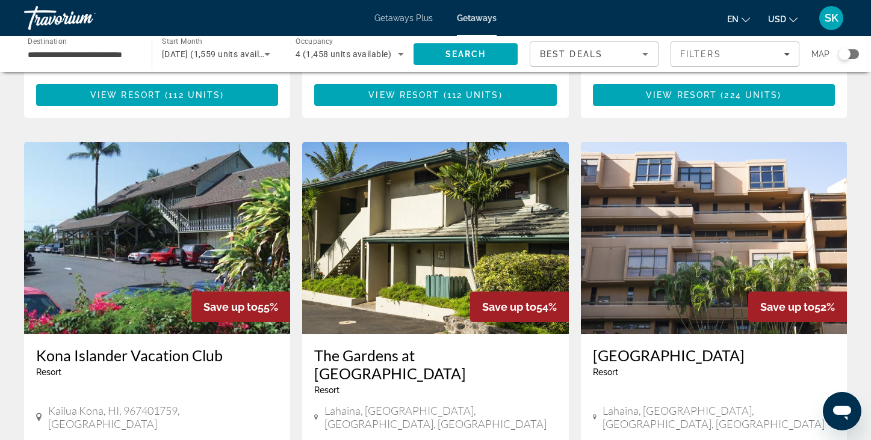
click at [459, 192] on img "Main content" at bounding box center [435, 238] width 266 height 193
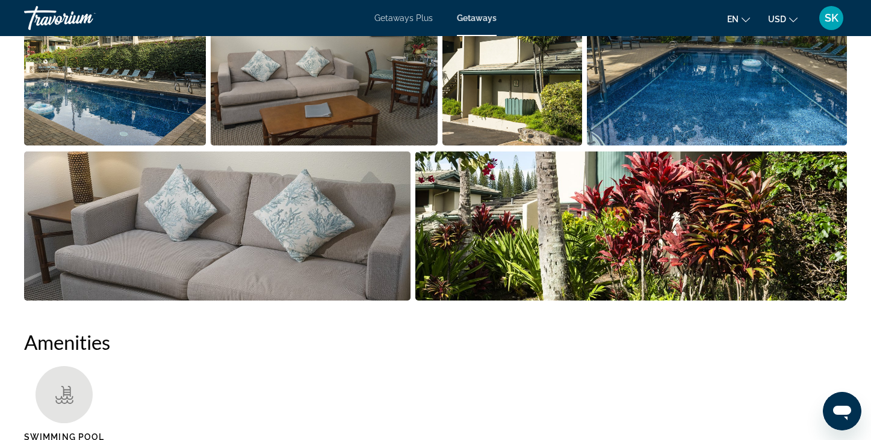
scroll to position [492, 0]
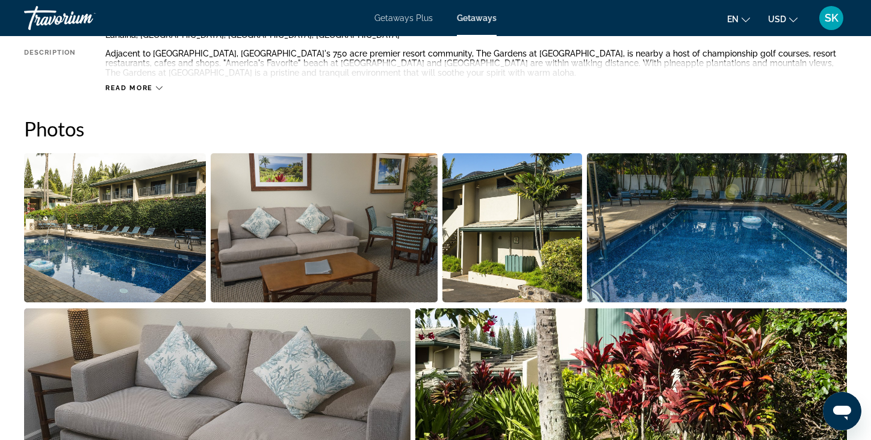
click at [87, 197] on img "Open full-screen image slider" at bounding box center [115, 227] width 182 height 149
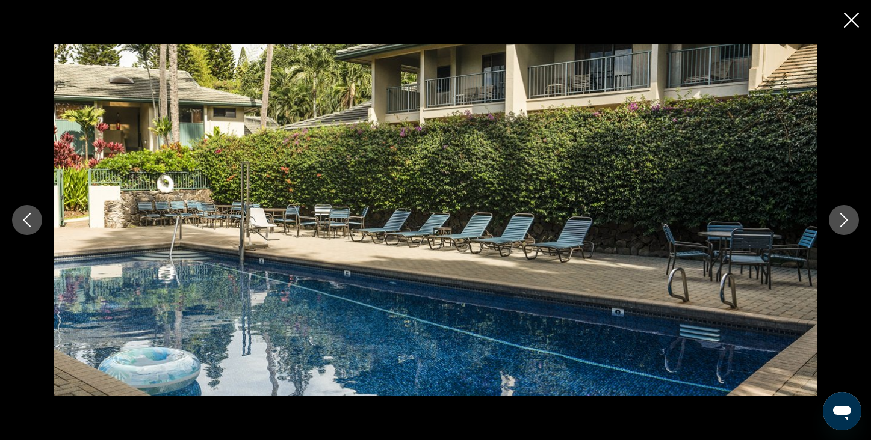
click at [841, 222] on icon "Next image" at bounding box center [843, 220] width 14 height 14
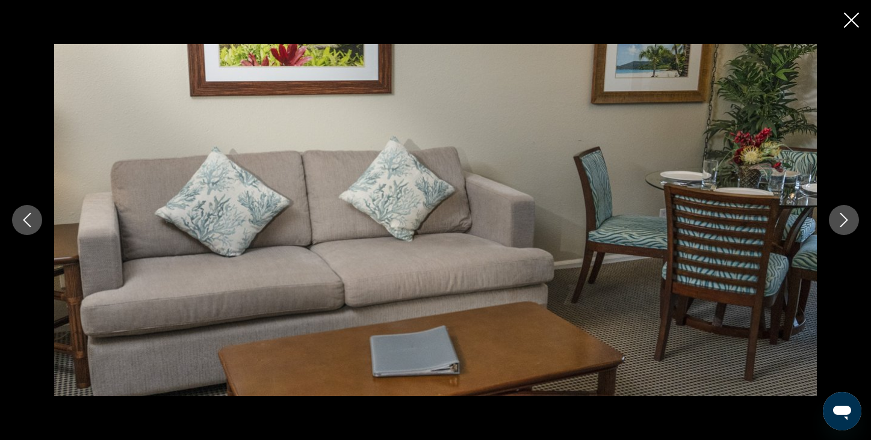
click at [841, 223] on icon "Next image" at bounding box center [843, 220] width 14 height 14
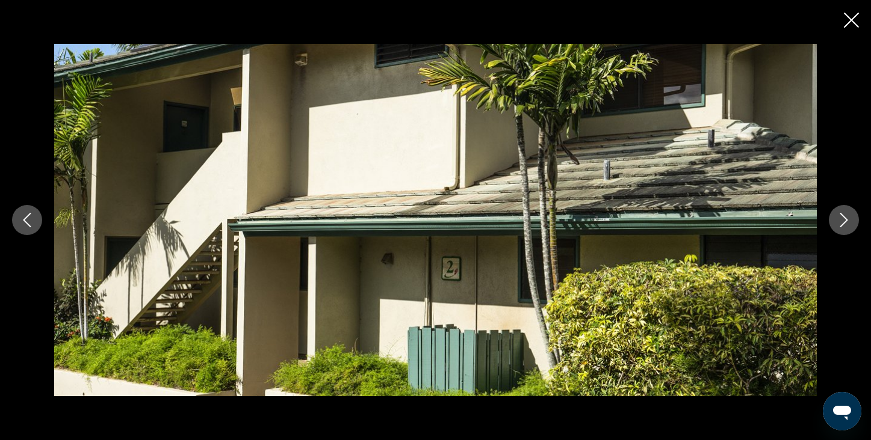
click at [841, 222] on icon "Next image" at bounding box center [843, 220] width 14 height 14
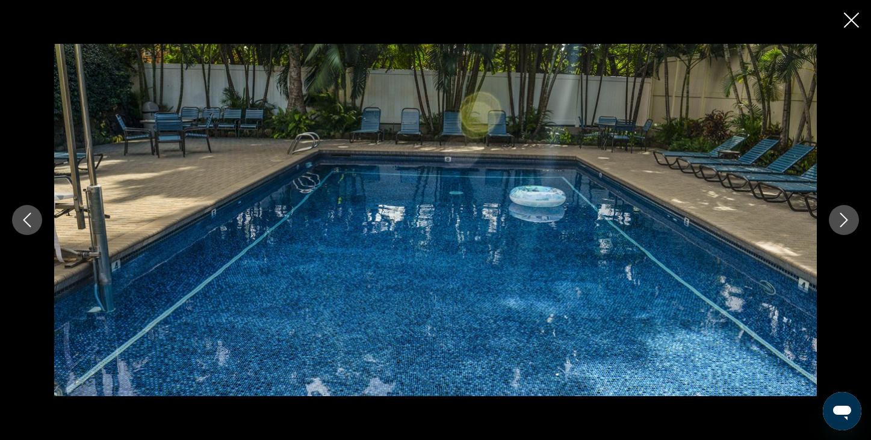
click at [841, 222] on icon "Next image" at bounding box center [843, 220] width 14 height 14
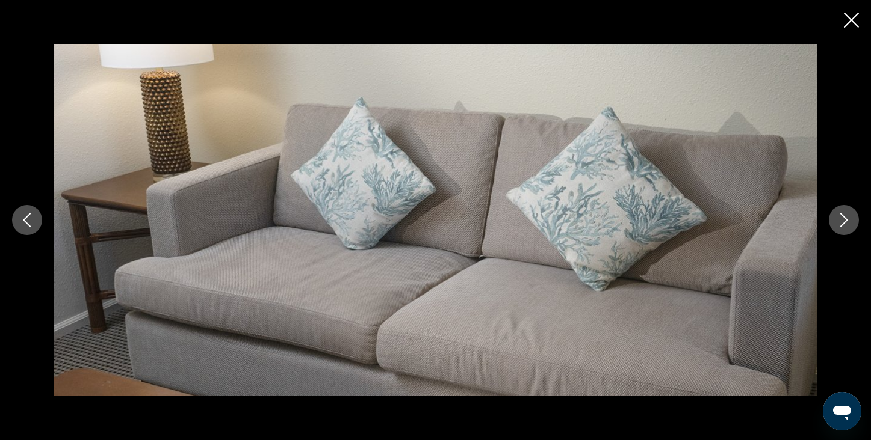
click at [841, 222] on icon "Next image" at bounding box center [843, 220] width 14 height 14
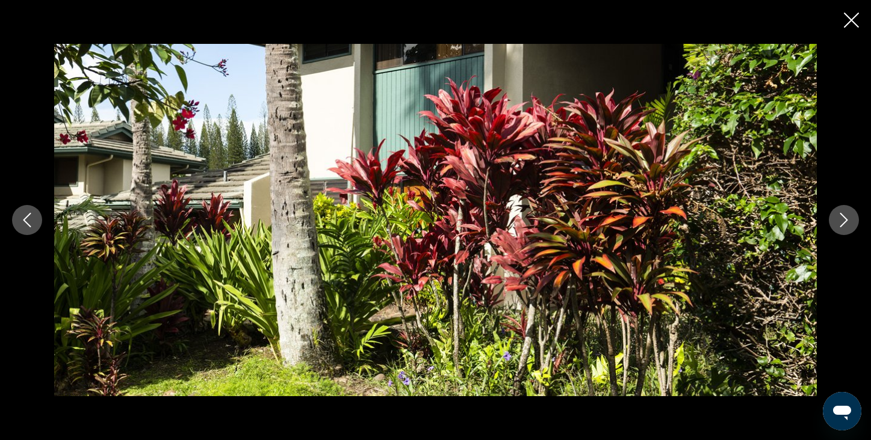
click at [841, 223] on icon "Next image" at bounding box center [843, 220] width 14 height 14
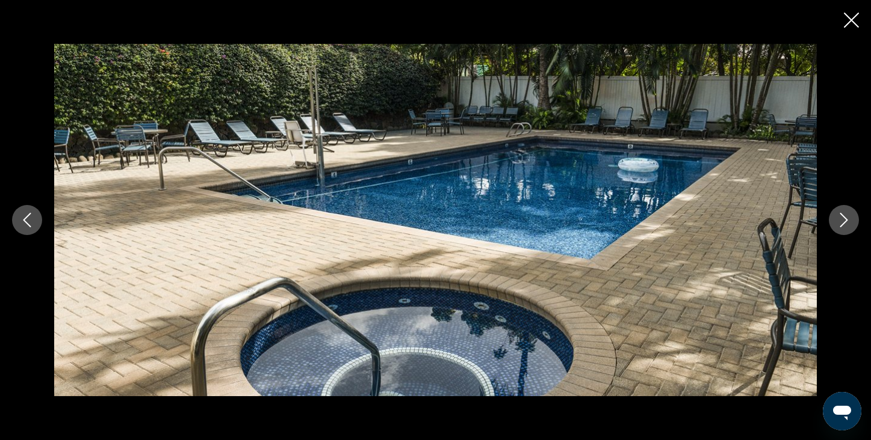
click at [841, 223] on icon "Next image" at bounding box center [843, 220] width 14 height 14
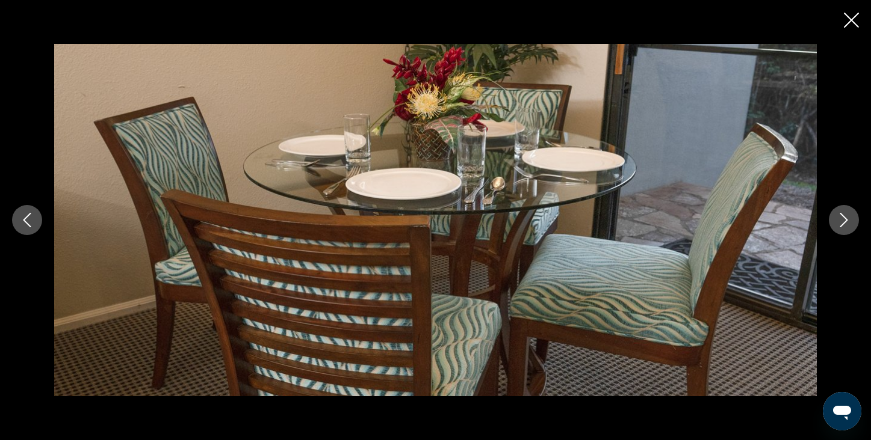
click at [841, 224] on icon "Next image" at bounding box center [843, 220] width 14 height 14
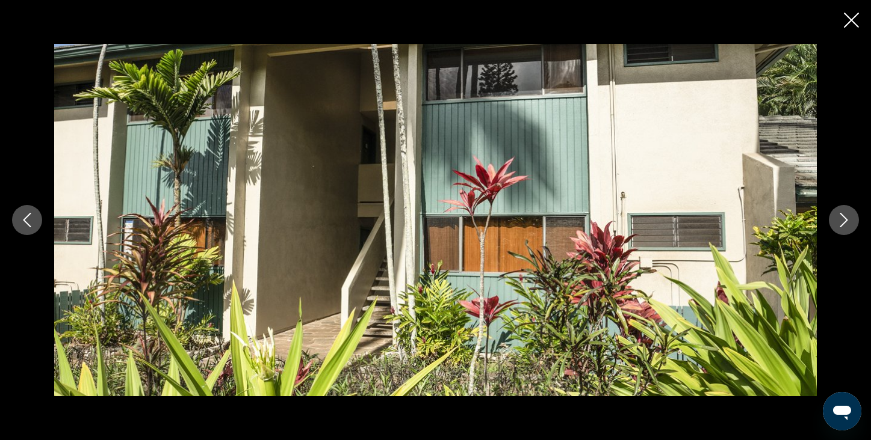
click at [841, 224] on icon "Next image" at bounding box center [843, 220] width 14 height 14
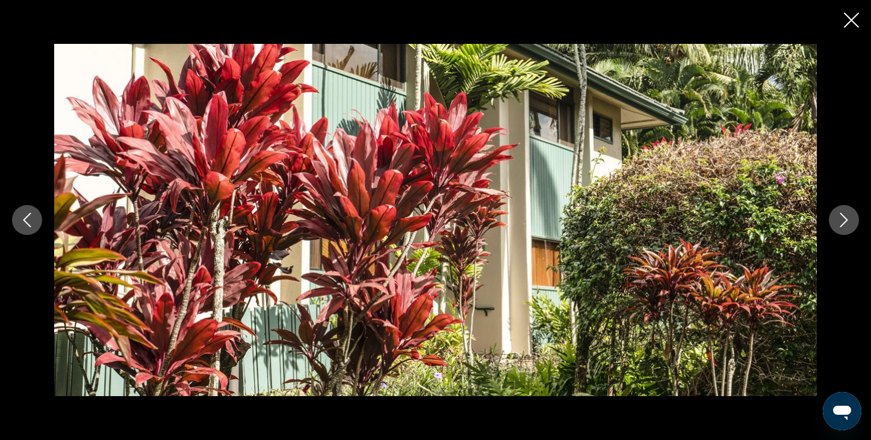
click at [842, 227] on icon "Next image" at bounding box center [843, 220] width 14 height 14
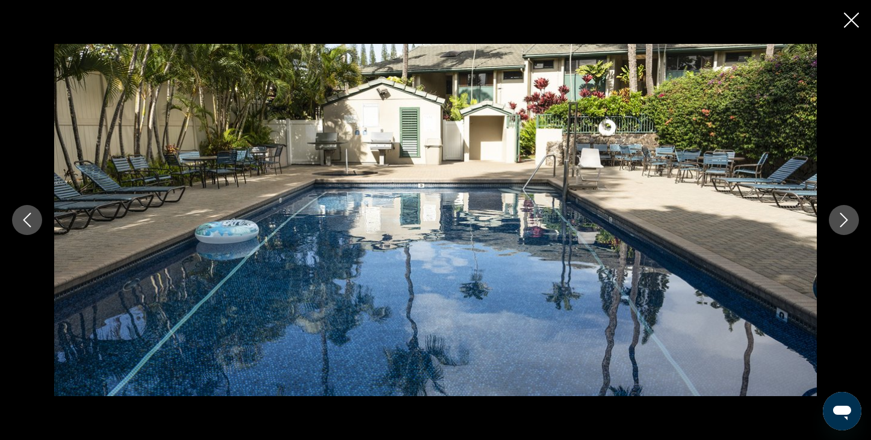
click at [842, 227] on icon "Next image" at bounding box center [843, 220] width 14 height 14
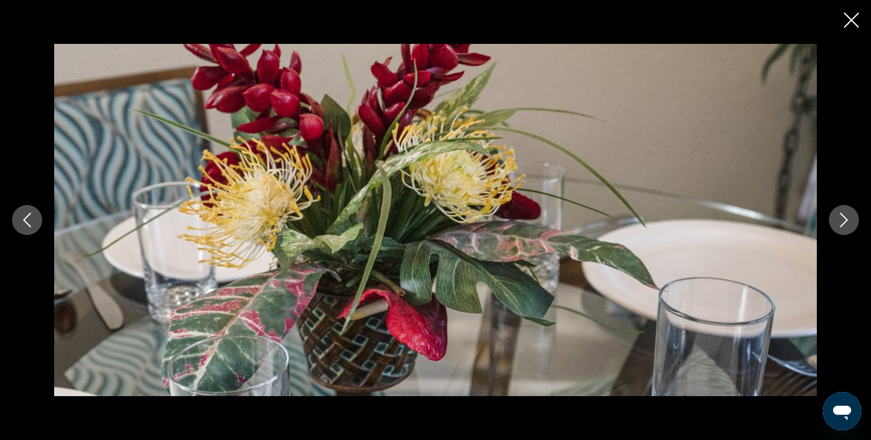
click at [842, 227] on button "Next image" at bounding box center [844, 220] width 30 height 30
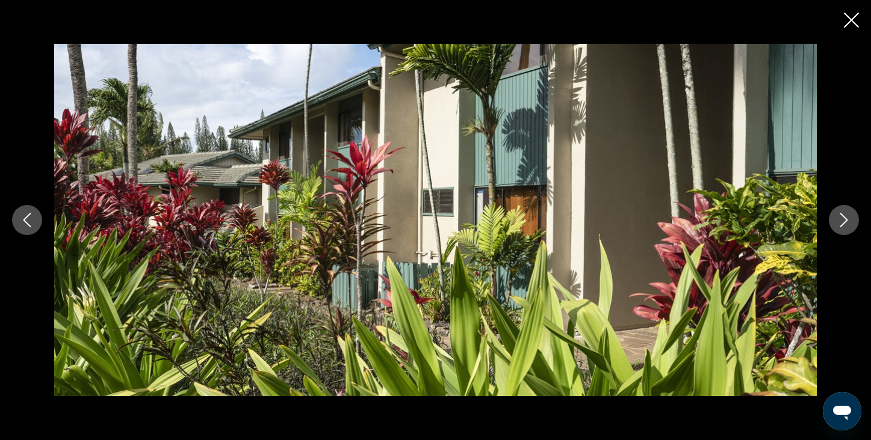
click at [842, 227] on icon "Next image" at bounding box center [843, 220] width 14 height 14
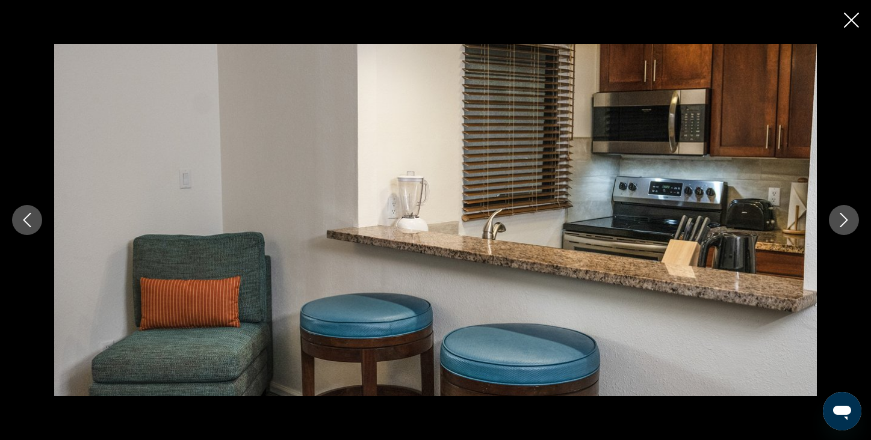
click at [842, 227] on icon "Next image" at bounding box center [843, 220] width 14 height 14
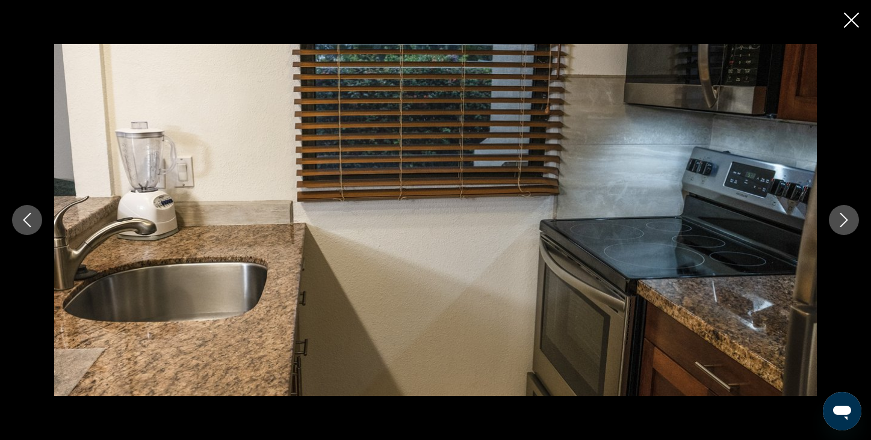
click at [842, 227] on icon "Next image" at bounding box center [843, 220] width 14 height 14
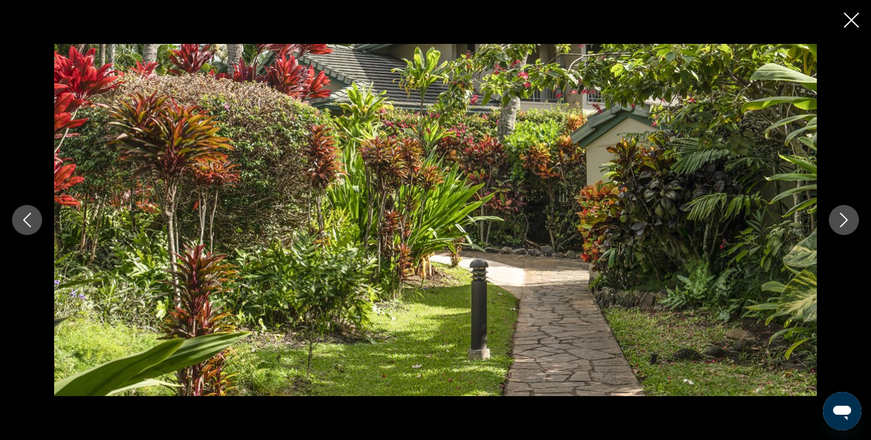
click at [842, 227] on icon "Next image" at bounding box center [843, 220] width 14 height 14
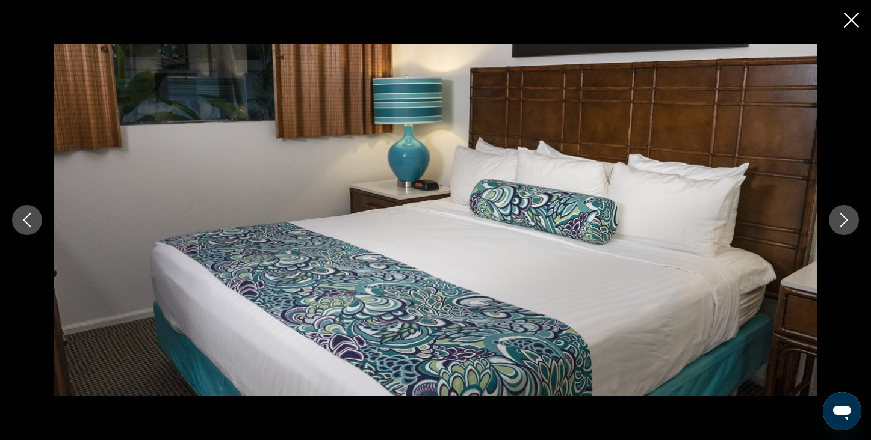
click at [841, 227] on button "Next image" at bounding box center [844, 220] width 30 height 30
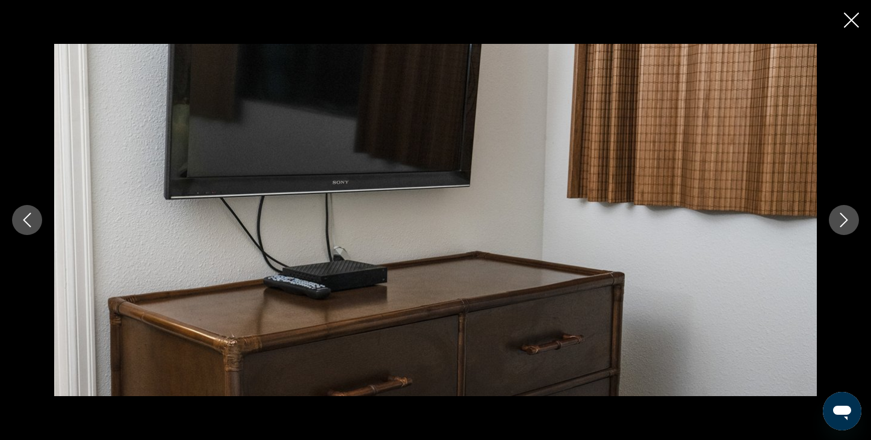
click at [841, 227] on button "Next image" at bounding box center [844, 220] width 30 height 30
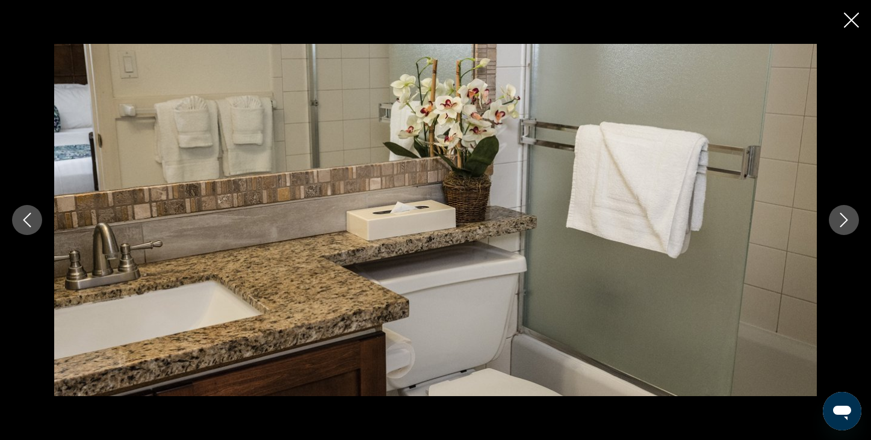
click at [841, 227] on button "Next image" at bounding box center [844, 220] width 30 height 30
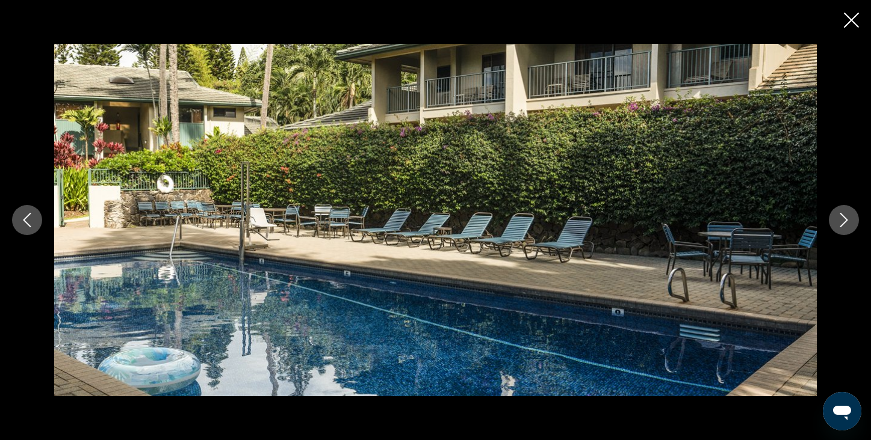
click at [852, 21] on icon "Close slideshow" at bounding box center [851, 20] width 15 height 15
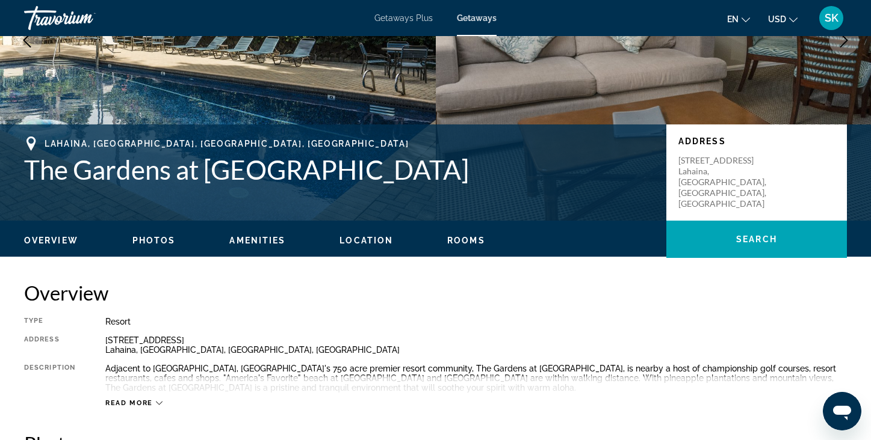
scroll to position [177, 0]
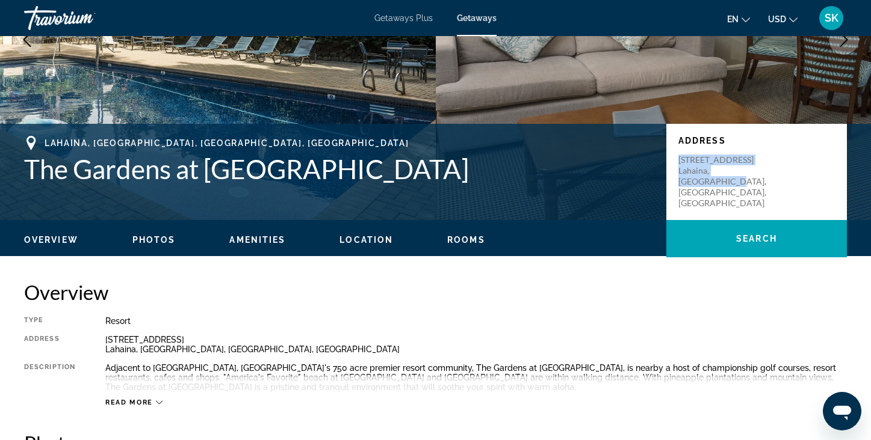
drag, startPoint x: 679, startPoint y: 159, endPoint x: 768, endPoint y: 181, distance: 92.2
click at [768, 181] on p "5500 Lower Honoapiilani Road Lahaina, Maui, HI, USA" at bounding box center [726, 182] width 96 height 54
copy p "5500 Lower Honoapiilani Road Lahaina, Maui, HI, USA"
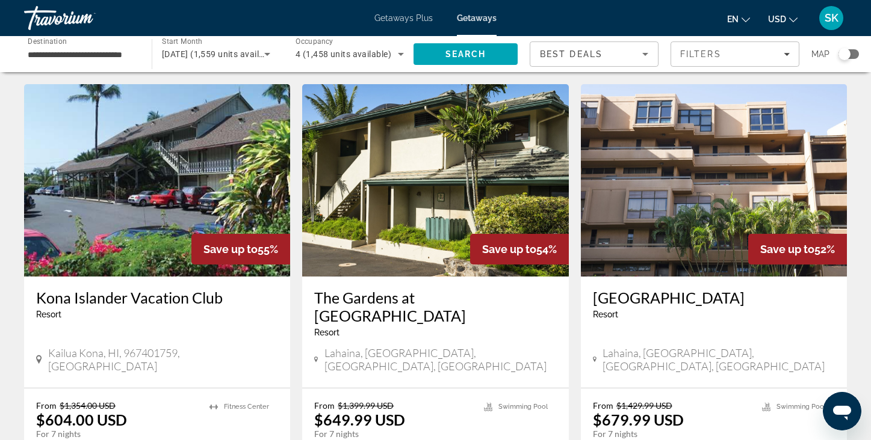
scroll to position [506, 0]
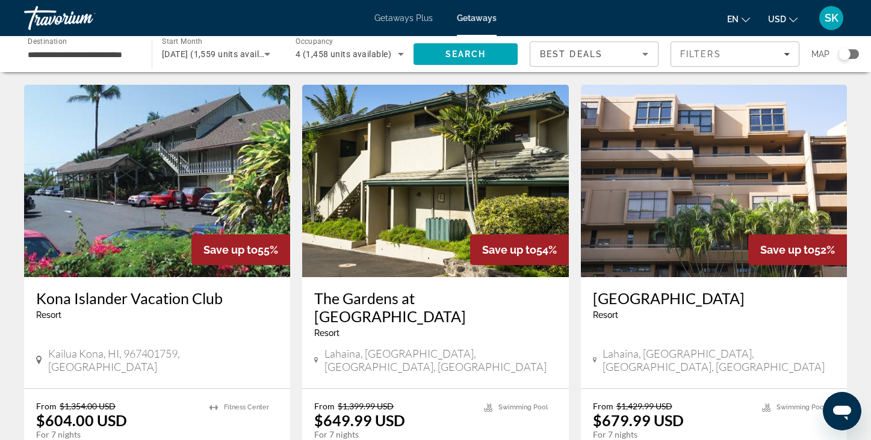
click at [653, 202] on img "Main content" at bounding box center [714, 181] width 266 height 193
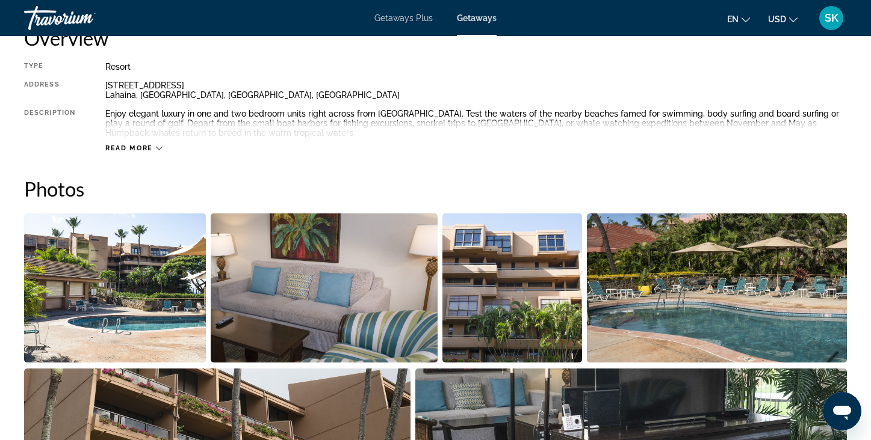
scroll to position [432, 0]
click at [184, 300] on img "Open full-screen image slider" at bounding box center [115, 287] width 182 height 149
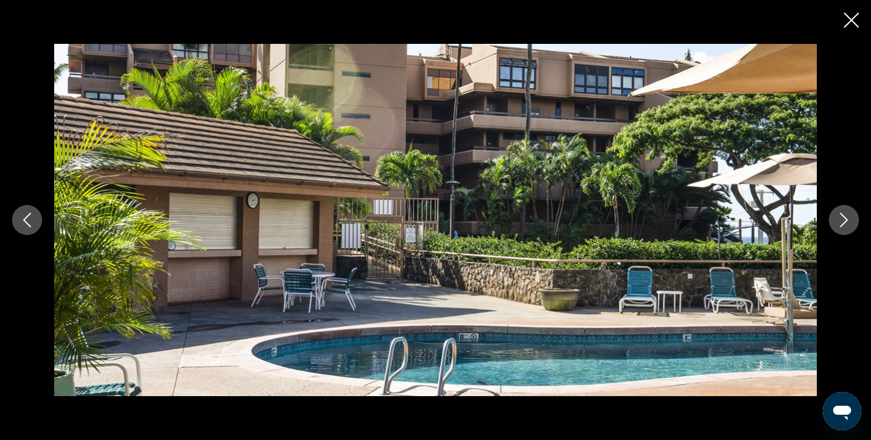
click at [840, 214] on icon "Next image" at bounding box center [844, 220] width 8 height 14
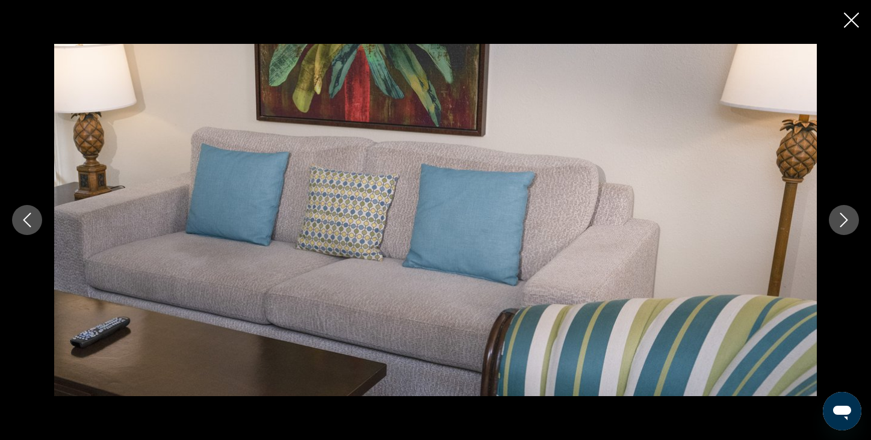
click at [840, 214] on icon "Next image" at bounding box center [844, 220] width 8 height 14
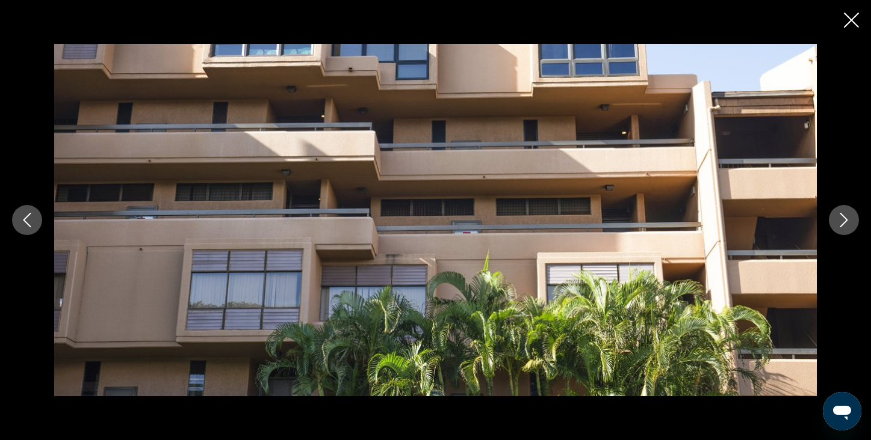
click at [840, 214] on icon "Next image" at bounding box center [844, 220] width 8 height 14
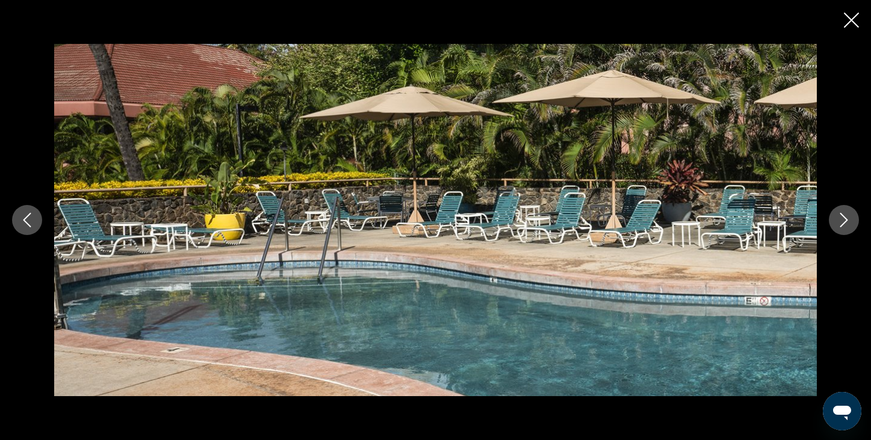
click at [839, 214] on icon "Next image" at bounding box center [843, 220] width 14 height 14
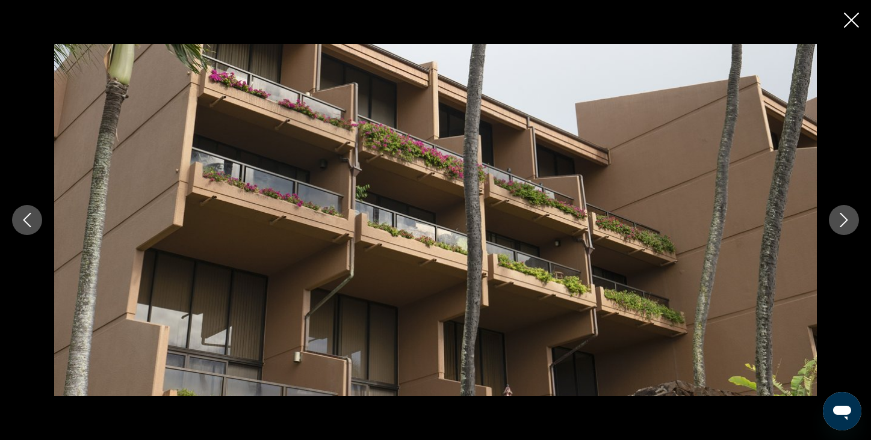
click at [839, 215] on icon "Next image" at bounding box center [843, 220] width 14 height 14
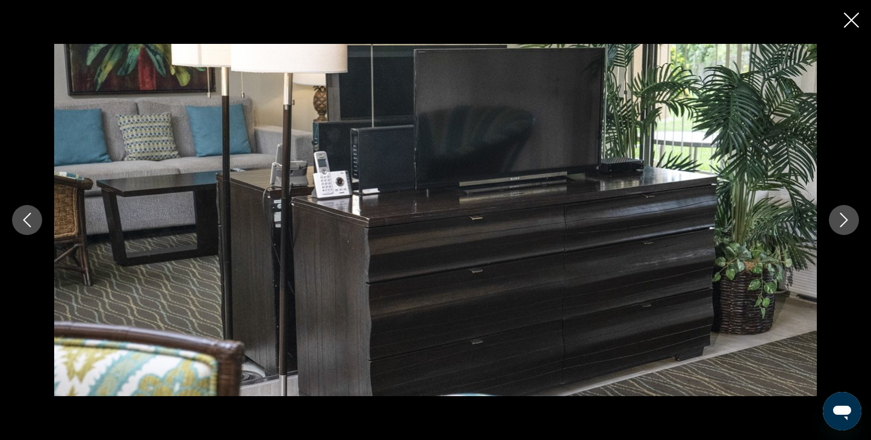
click at [839, 215] on icon "Next image" at bounding box center [843, 220] width 14 height 14
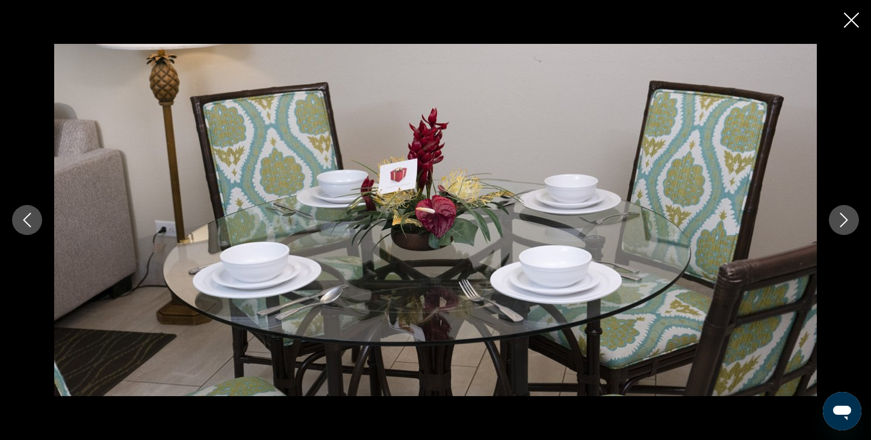
click at [839, 215] on icon "Next image" at bounding box center [843, 220] width 14 height 14
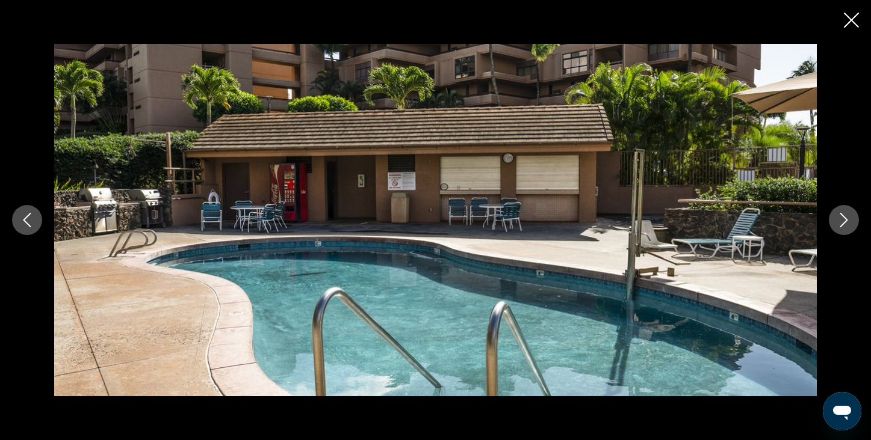
click at [839, 216] on icon "Next image" at bounding box center [843, 220] width 14 height 14
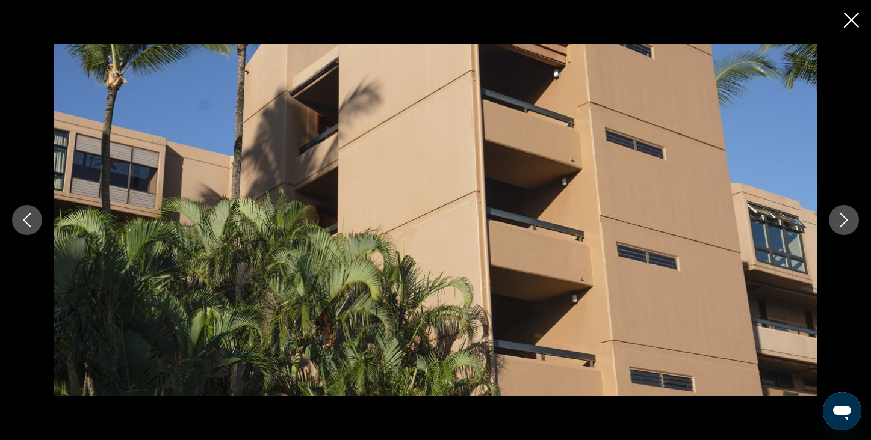
click at [839, 217] on icon "Next image" at bounding box center [843, 220] width 14 height 14
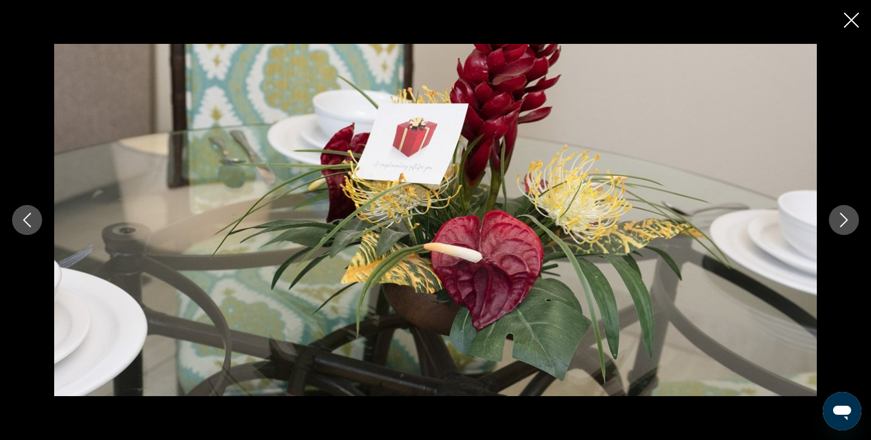
click at [839, 217] on icon "Next image" at bounding box center [843, 220] width 14 height 14
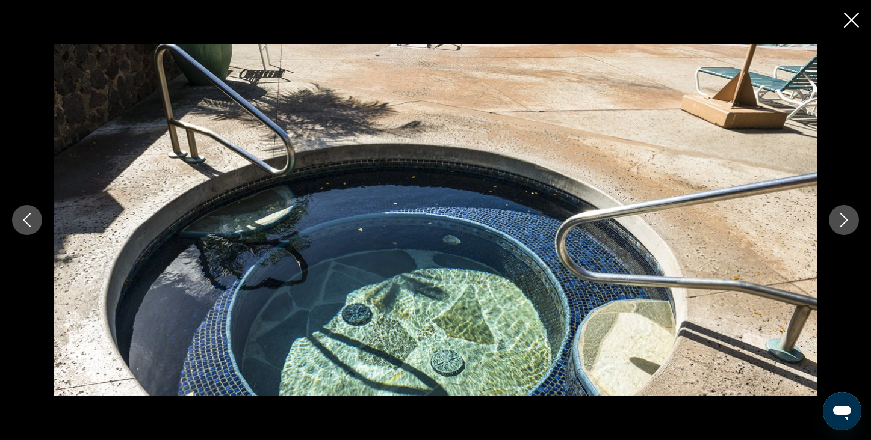
click at [839, 218] on icon "Next image" at bounding box center [843, 220] width 14 height 14
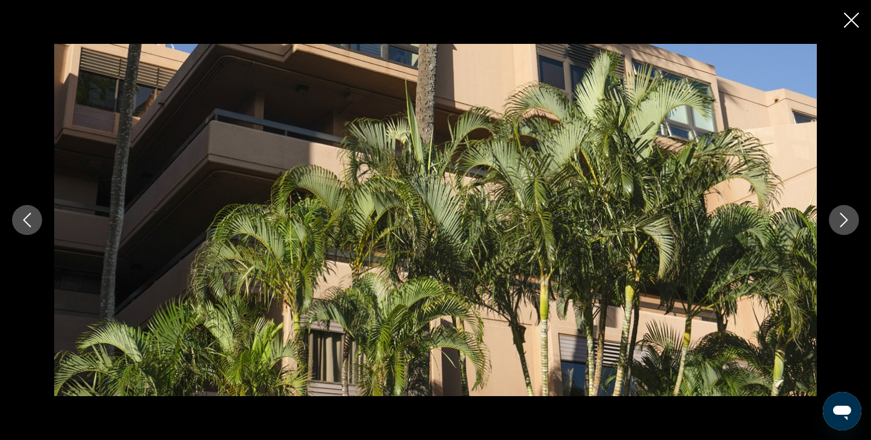
click at [839, 218] on icon "Next image" at bounding box center [843, 220] width 14 height 14
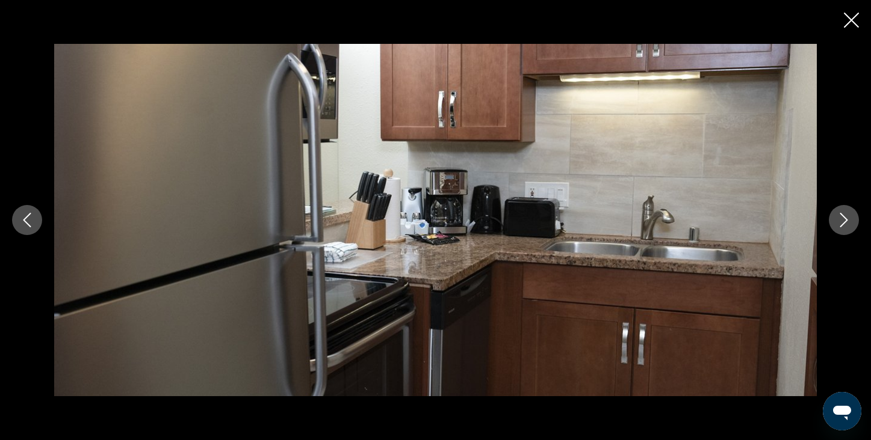
click at [839, 220] on icon "Next image" at bounding box center [843, 220] width 14 height 14
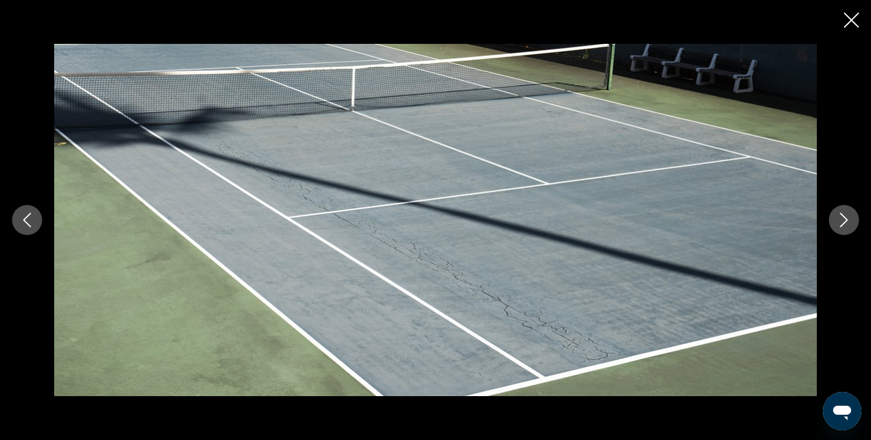
click at [839, 221] on icon "Next image" at bounding box center [843, 220] width 14 height 14
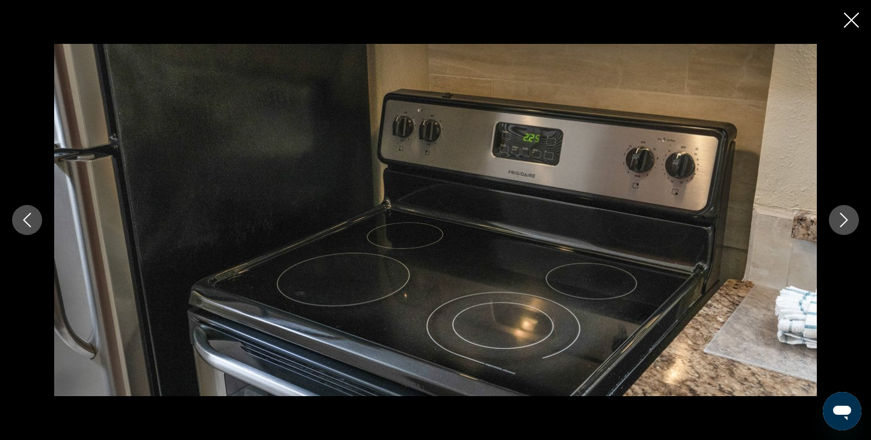
click at [839, 223] on icon "Next image" at bounding box center [843, 220] width 14 height 14
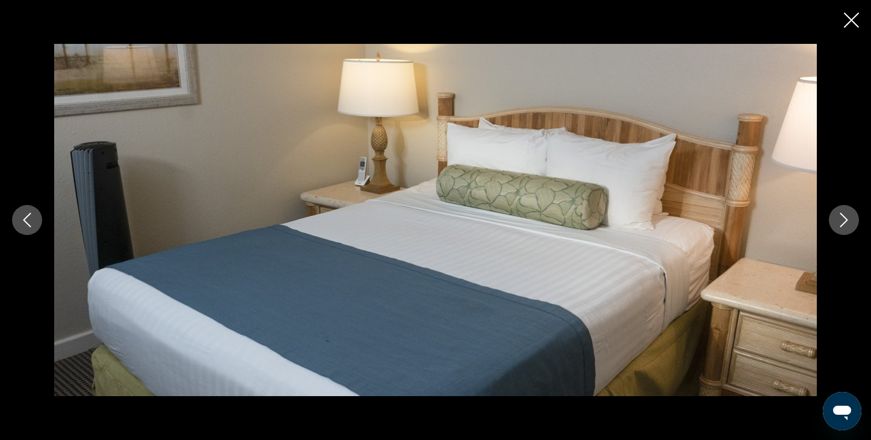
click at [839, 223] on icon "Next image" at bounding box center [843, 220] width 14 height 14
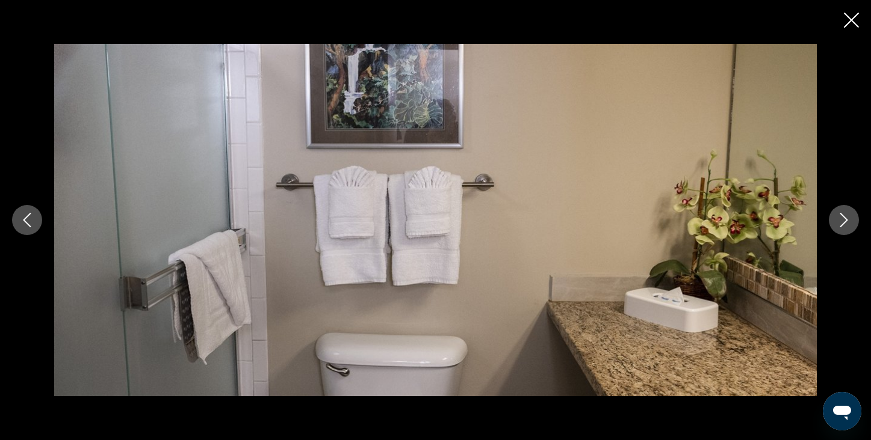
click at [839, 223] on icon "Next image" at bounding box center [843, 220] width 14 height 14
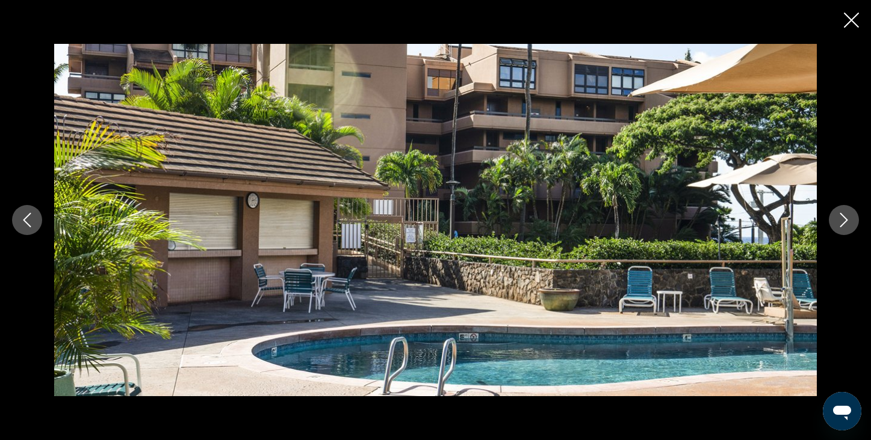
click at [839, 223] on icon "Next image" at bounding box center [843, 220] width 14 height 14
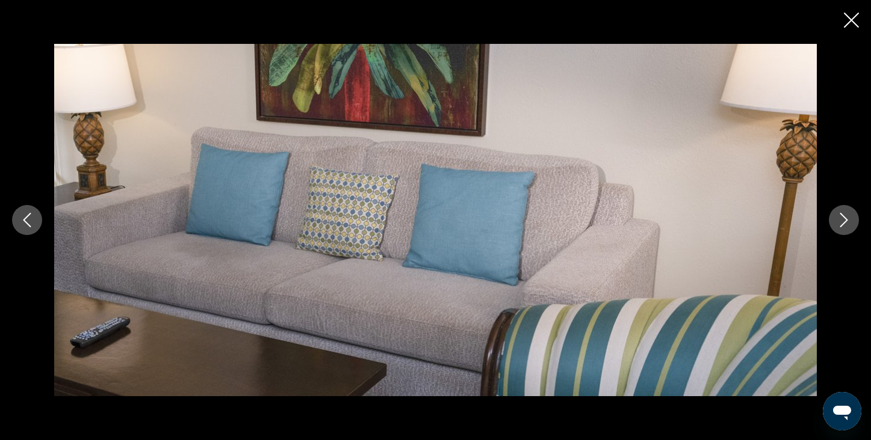
click at [853, 25] on icon "Close slideshow" at bounding box center [851, 20] width 15 height 15
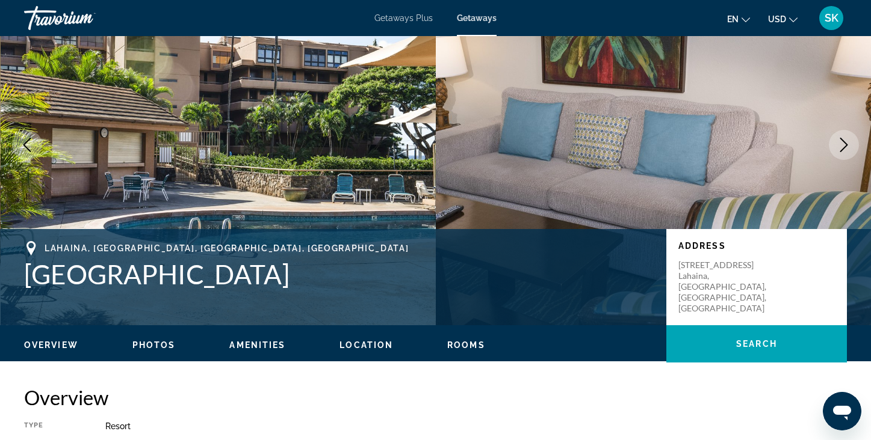
scroll to position [72, 0]
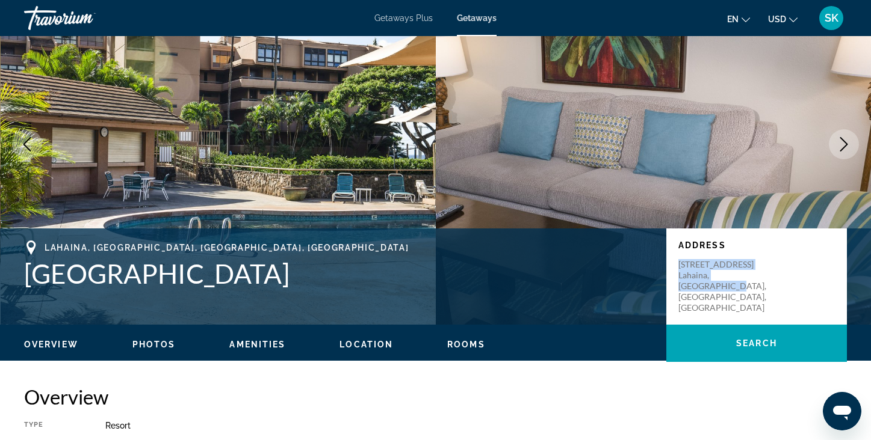
drag, startPoint x: 680, startPoint y: 264, endPoint x: 780, endPoint y: 285, distance: 102.1
click at [780, 286] on div "4242 Lower Honoapiilani Highway Lahaina, Maui, HI, USA" at bounding box center [756, 286] width 156 height 54
copy p "4242 Lower Honoapiilani Highway Lahaina, Maui, HI, USA"
click at [572, 247] on div "Lahaina, [GEOGRAPHIC_DATA], [GEOGRAPHIC_DATA], [GEOGRAPHIC_DATA]" at bounding box center [339, 248] width 630 height 14
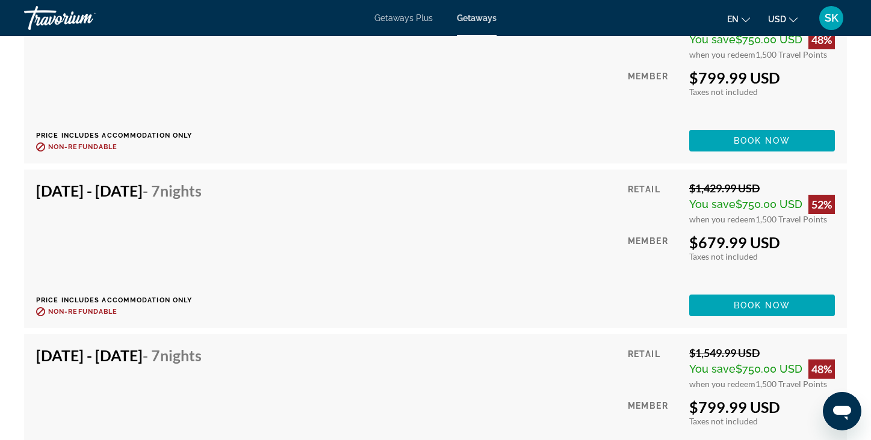
scroll to position [2550, 0]
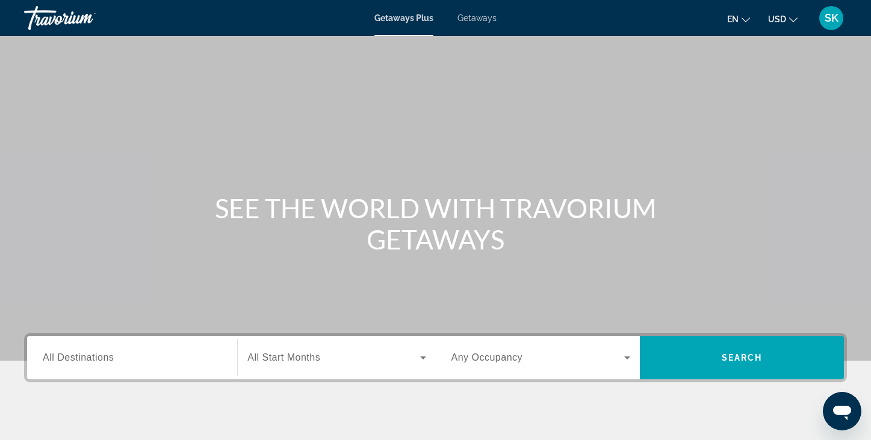
click at [67, 354] on span "All Destinations" at bounding box center [78, 358] width 71 height 10
click at [67, 354] on input "Destination All Destinations" at bounding box center [132, 358] width 179 height 14
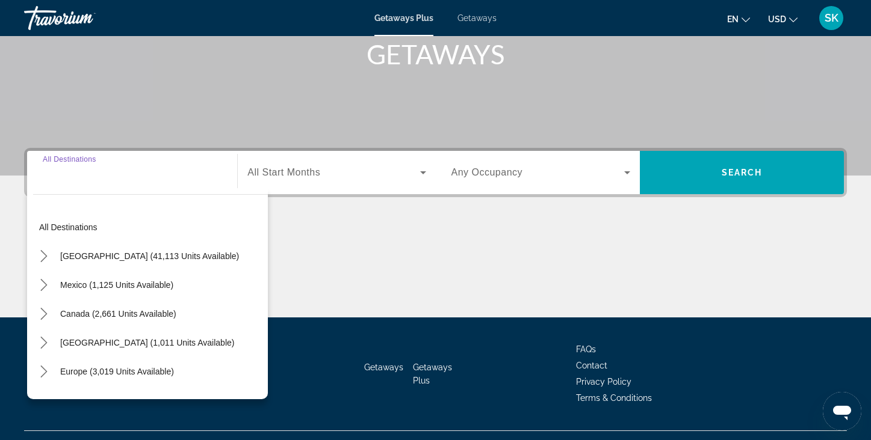
scroll to position [210, 0]
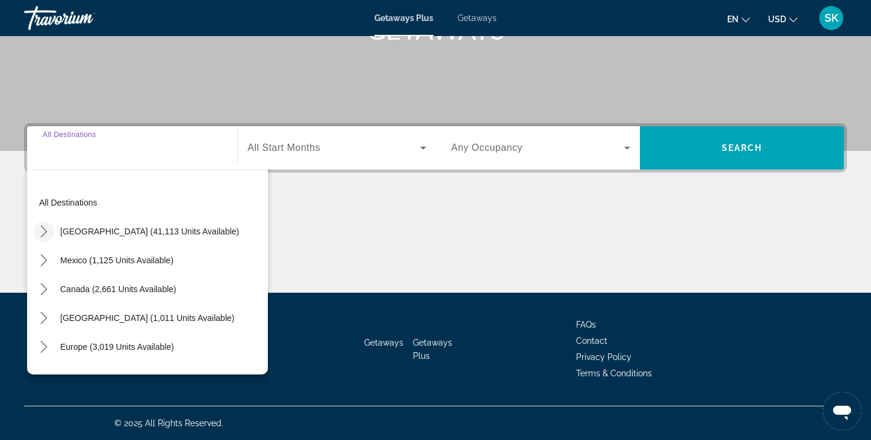
click at [43, 233] on icon "Toggle United States (41,113 units available) submenu" at bounding box center [43, 232] width 7 height 12
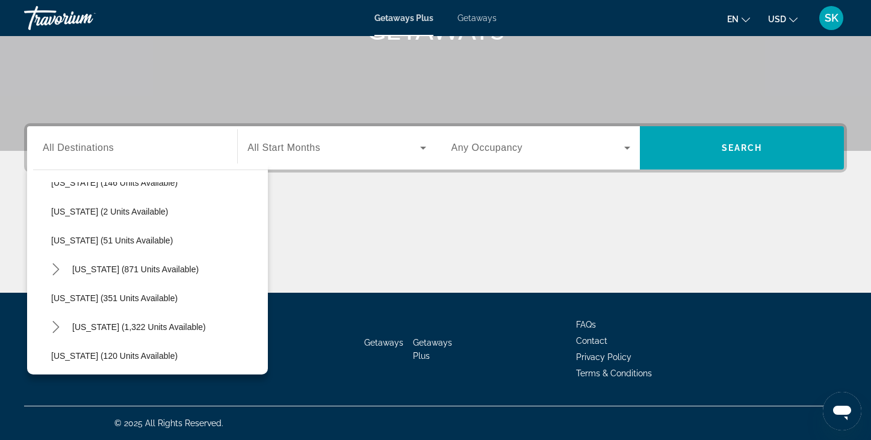
scroll to position [386, 0]
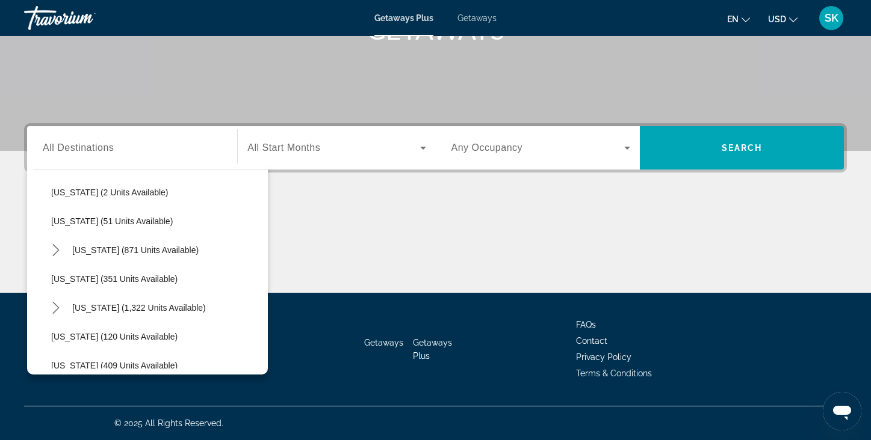
click at [478, 22] on span "Getaways" at bounding box center [476, 18] width 39 height 10
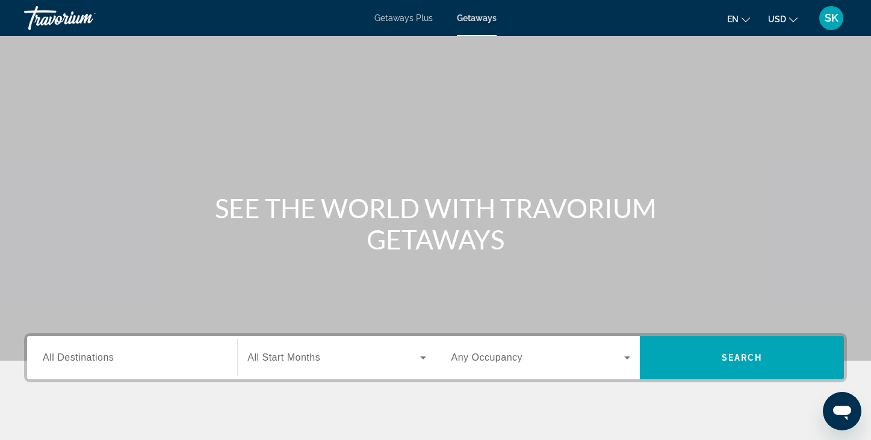
click at [66, 362] on span "All Destinations" at bounding box center [78, 358] width 71 height 10
click at [66, 362] on input "Destination All Destinations" at bounding box center [132, 358] width 179 height 14
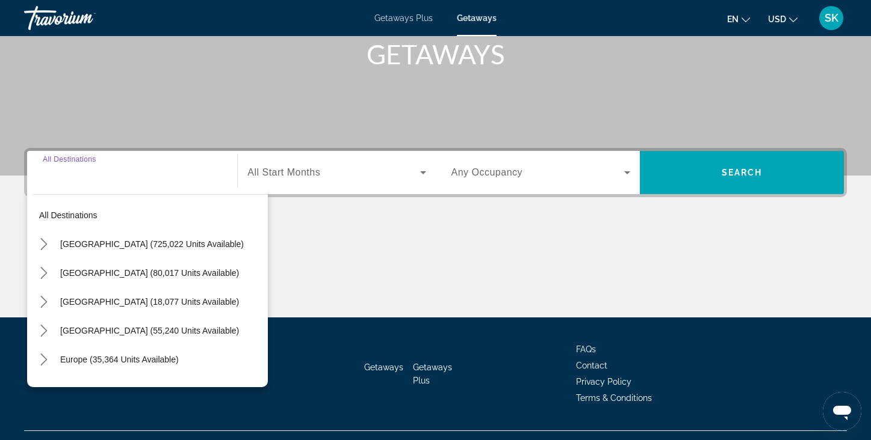
scroll to position [210, 0]
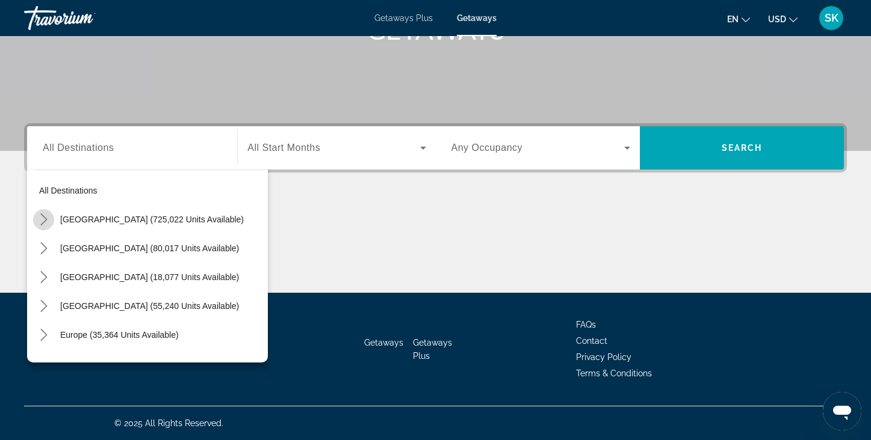
click at [45, 217] on icon "Toggle United States (725,022 units available) submenu" at bounding box center [44, 220] width 12 height 12
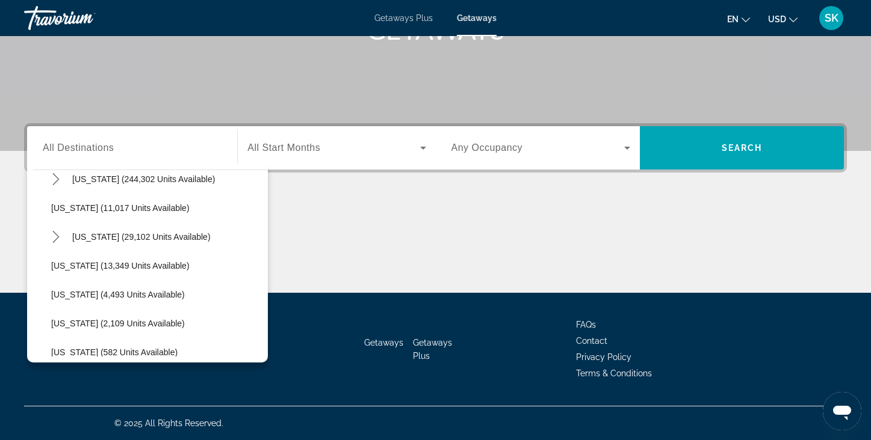
scroll to position [217, 0]
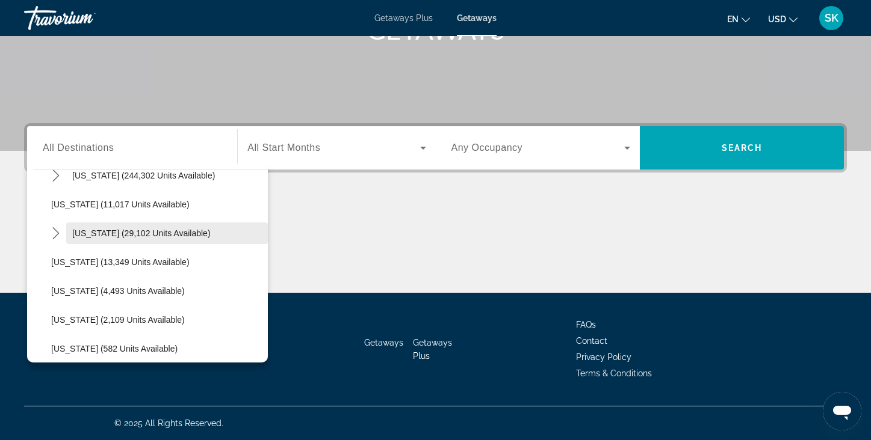
click at [134, 231] on span "[US_STATE] (29,102 units available)" at bounding box center [141, 234] width 138 height 10
type input "**********"
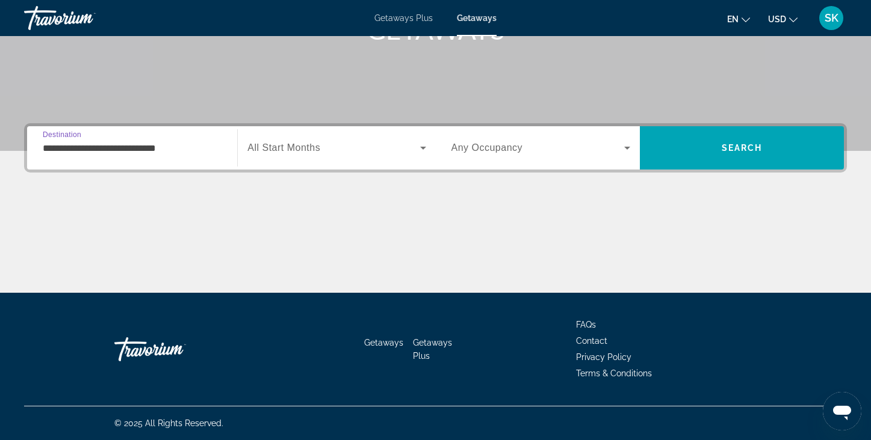
click at [283, 147] on span "All Start Months" at bounding box center [283, 148] width 73 height 10
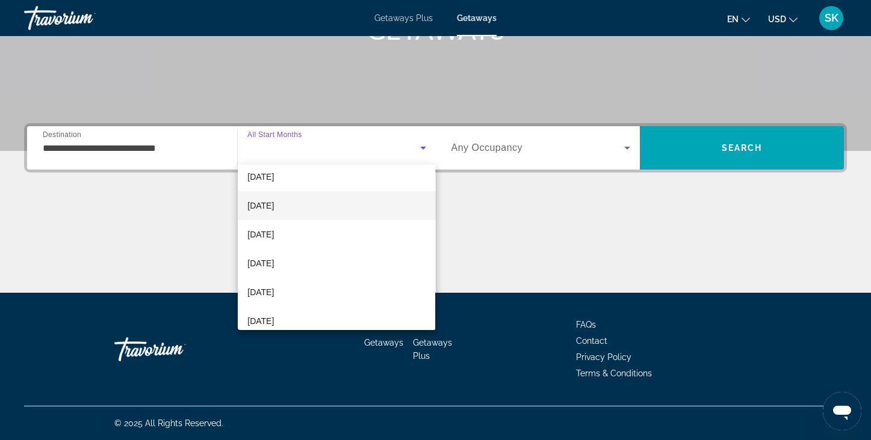
scroll to position [43, 0]
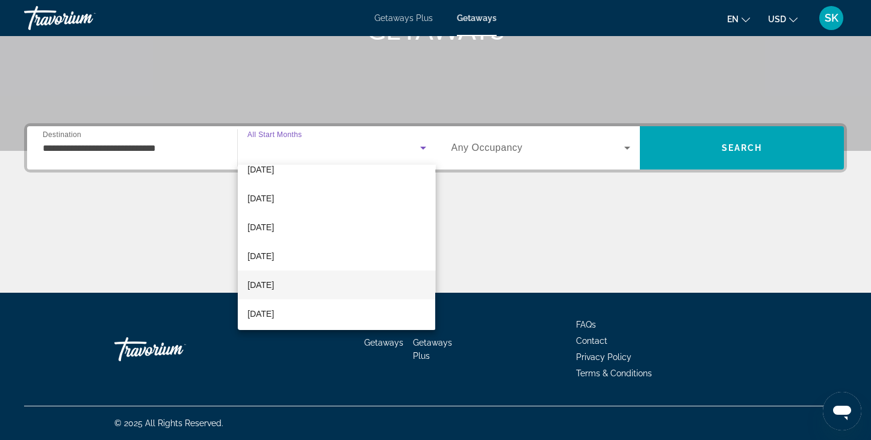
click at [274, 284] on span "[DATE]" at bounding box center [260, 285] width 26 height 14
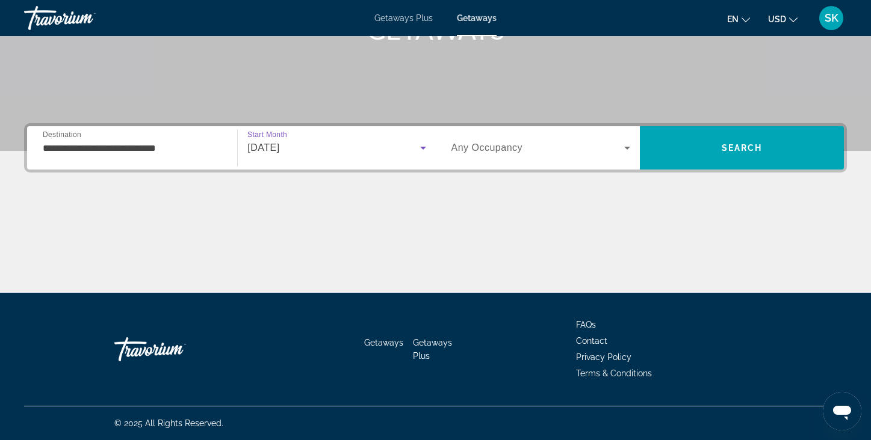
click at [553, 155] on div "Search widget" at bounding box center [540, 148] width 179 height 34
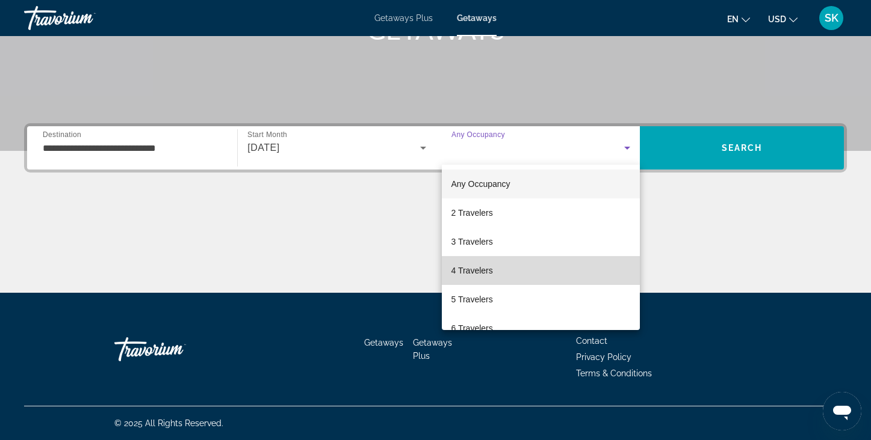
click at [478, 271] on span "4 Travelers" at bounding box center [472, 271] width 42 height 14
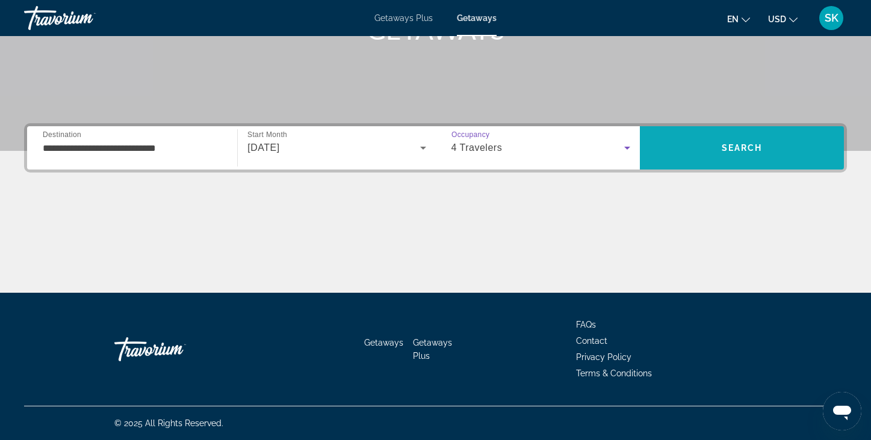
click at [741, 158] on span "Search" at bounding box center [742, 148] width 204 height 29
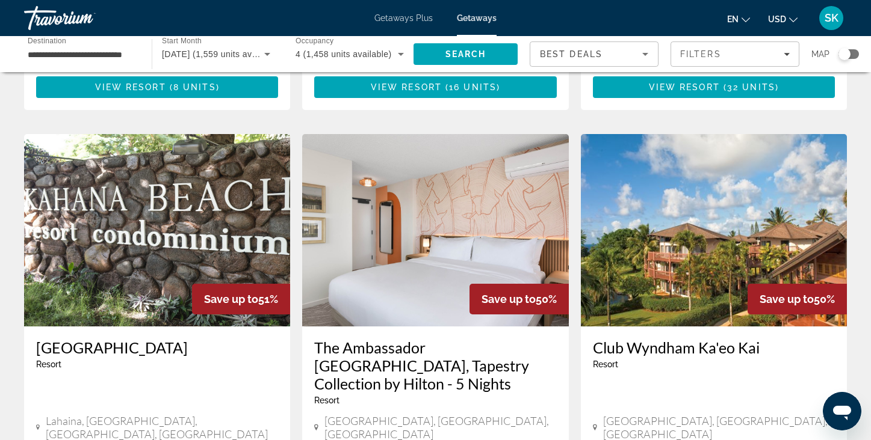
scroll to position [898, 0]
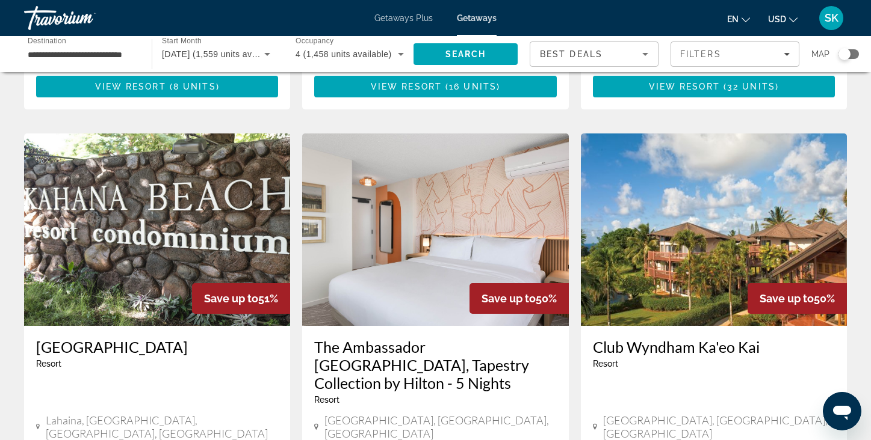
click at [188, 194] on img "Main content" at bounding box center [157, 230] width 266 height 193
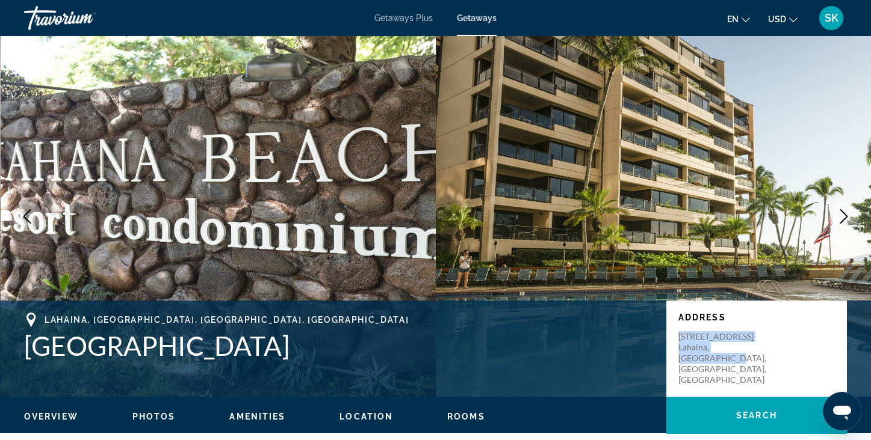
drag, startPoint x: 679, startPoint y: 337, endPoint x: 773, endPoint y: 360, distance: 96.8
click at [773, 360] on p "4221 Lower Honoapiilani Highway Lahaina, Maui, HI, USA" at bounding box center [726, 359] width 96 height 54
copy p "4221 Lower Honoapiilani Highway Lahaina, Maui, HI, USA"
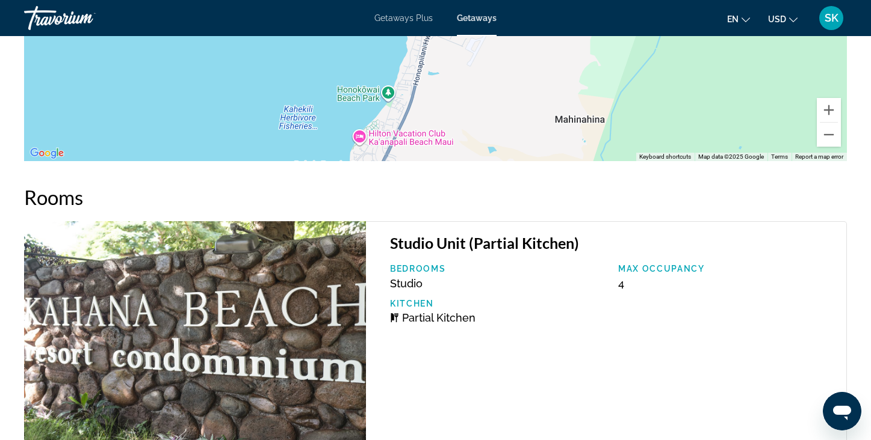
scroll to position [1914, 0]
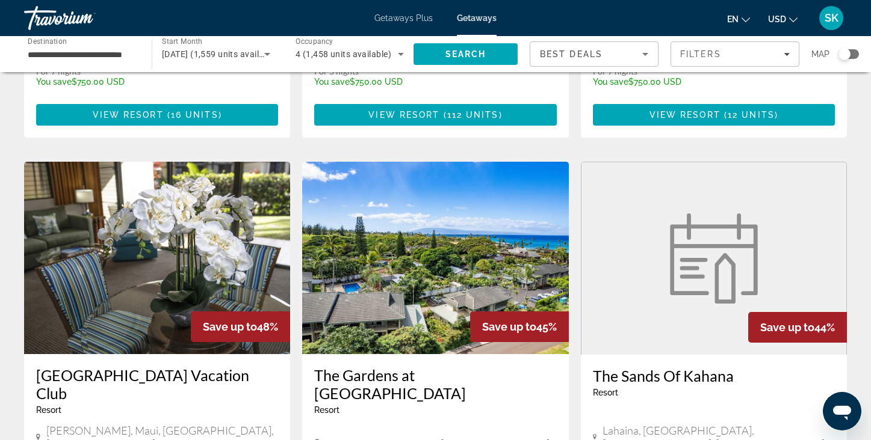
scroll to position [1335, 0]
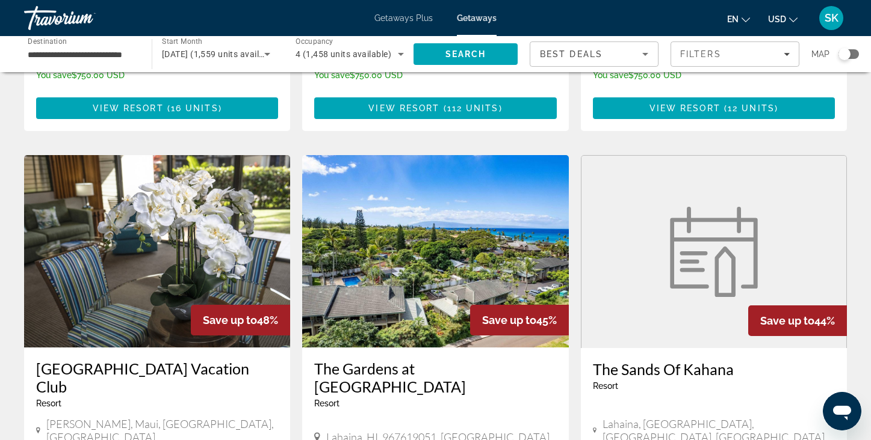
click at [145, 166] on img "Main content" at bounding box center [157, 251] width 266 height 193
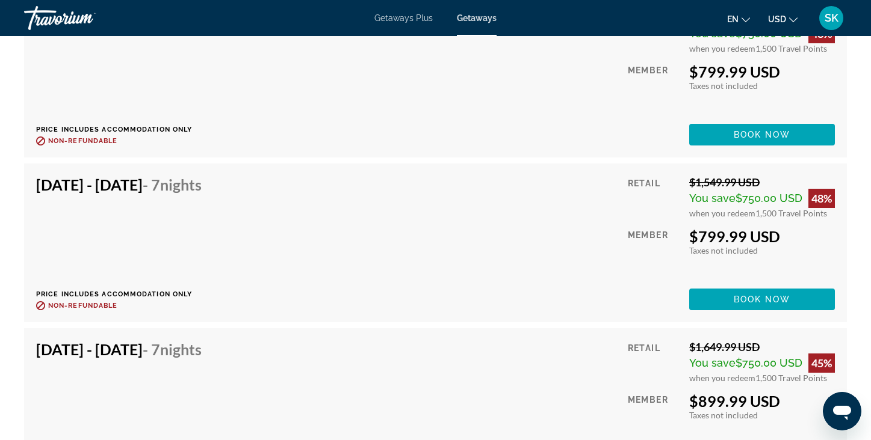
scroll to position [2654, 0]
